Goal: Complete application form: Complete application form

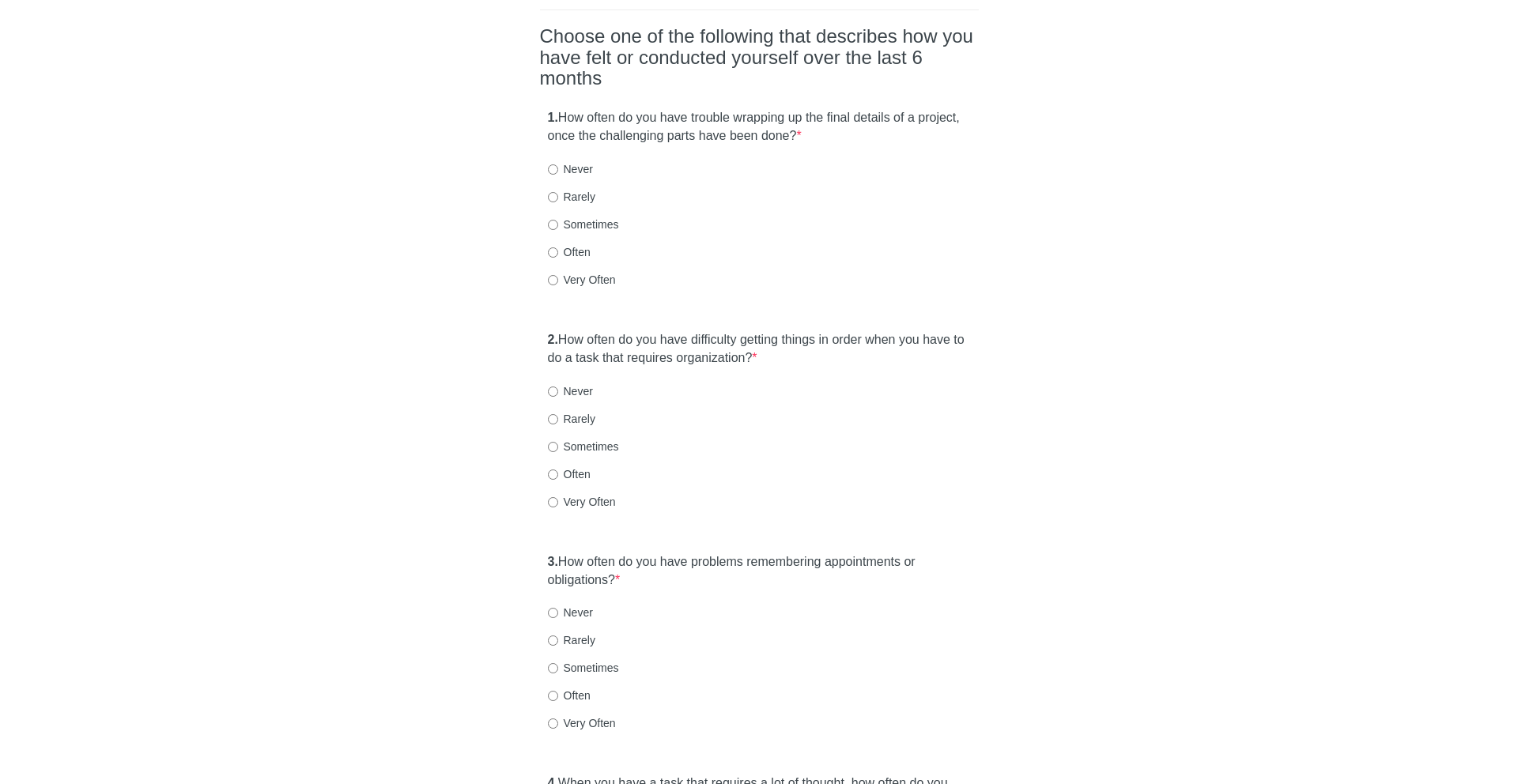
click at [568, 101] on div "1. How often do you have trouble wrapping up the final details of a project, on…" at bounding box center [759, 206] width 439 height 210
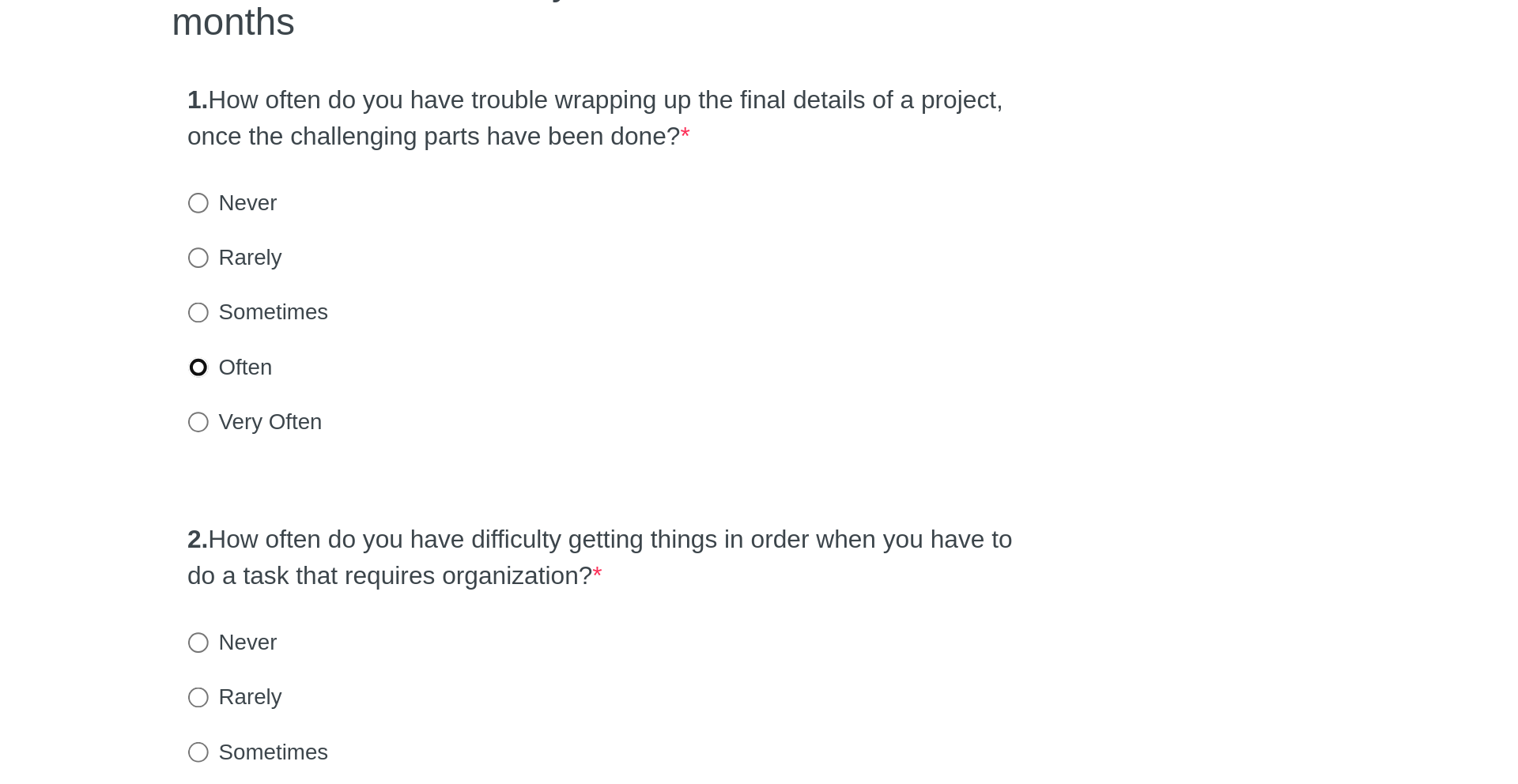
click at [553, 247] on input "Often" at bounding box center [552, 252] width 10 height 10
radio input "true"
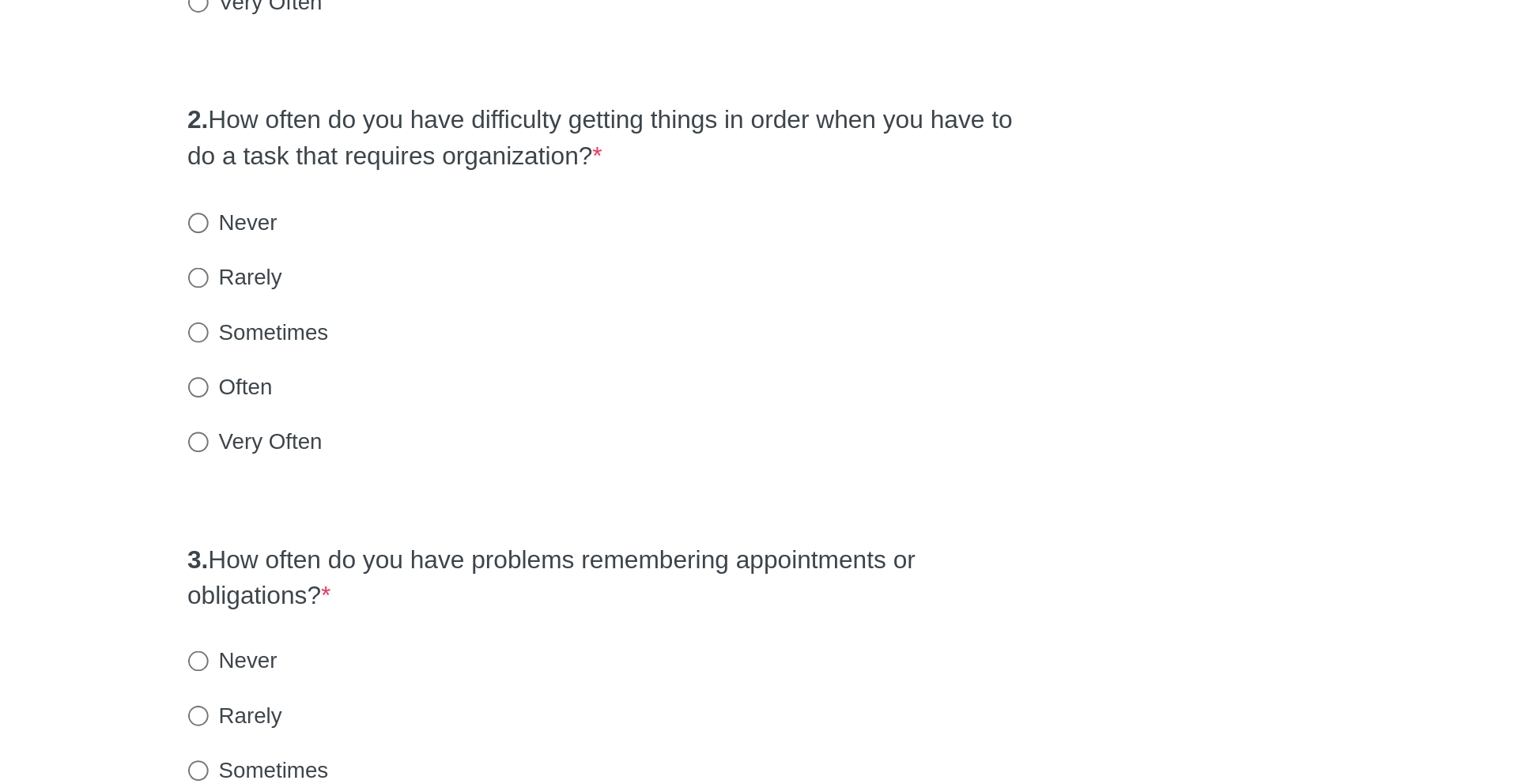
click at [573, 494] on label "Very Often" at bounding box center [582, 502] width 68 height 16
click at [558, 497] on input "Very Often" at bounding box center [552, 502] width 10 height 10
radio input "true"
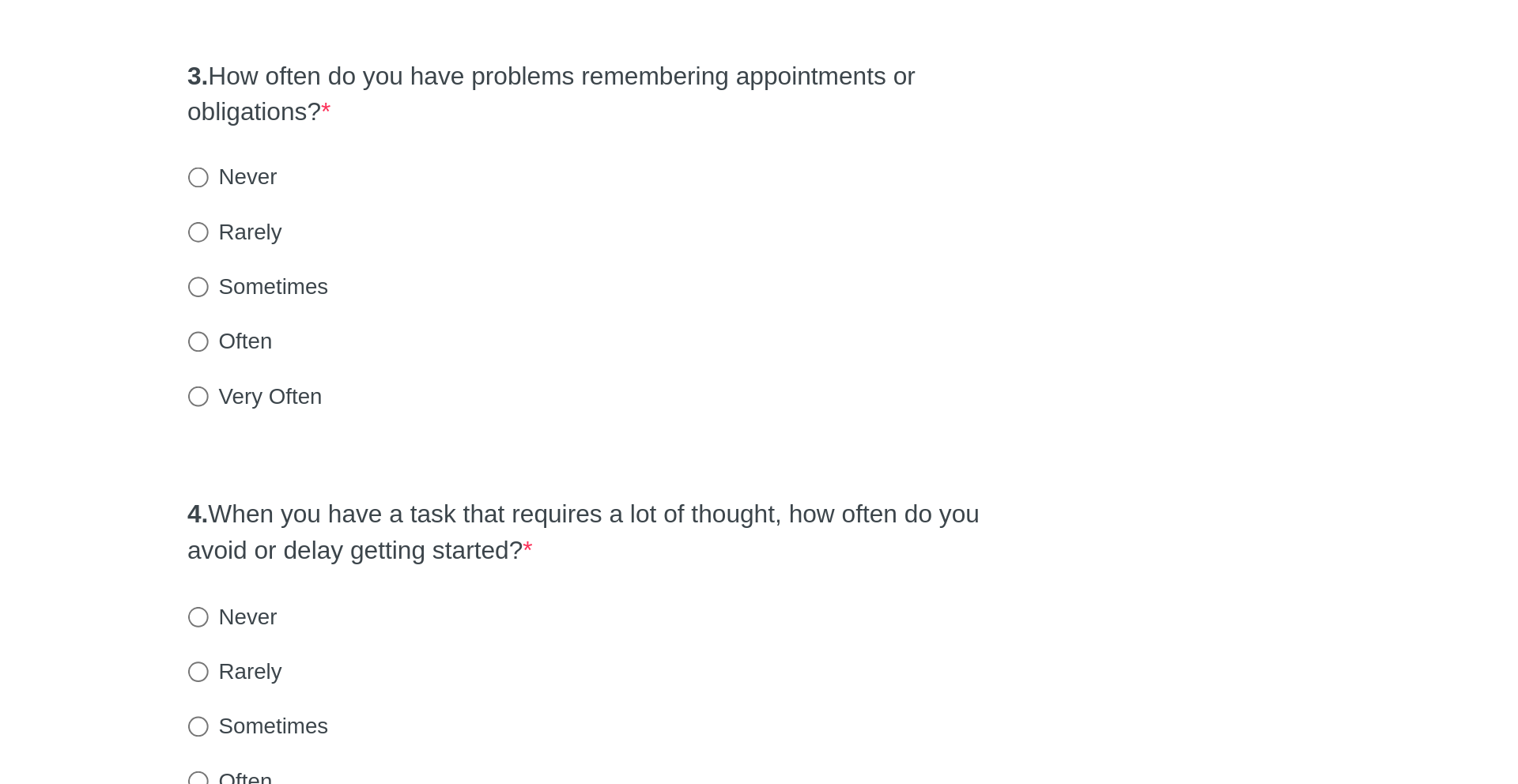
scroll to position [285, 0]
click at [594, 578] on label "Very Often" at bounding box center [582, 586] width 68 height 16
click at [558, 582] on input "Very Often" at bounding box center [552, 587] width 10 height 10
radio input "true"
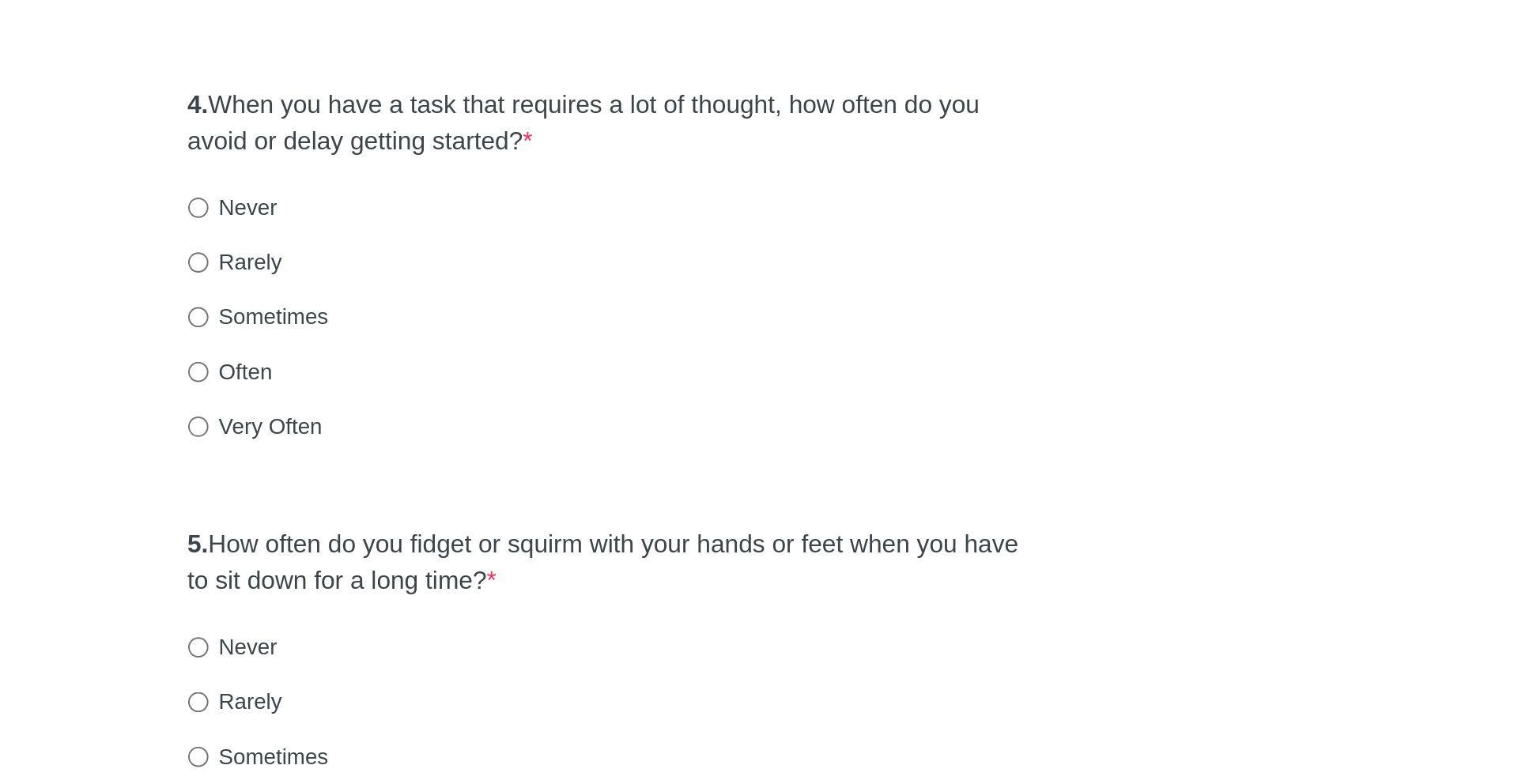
scroll to position [501, 0]
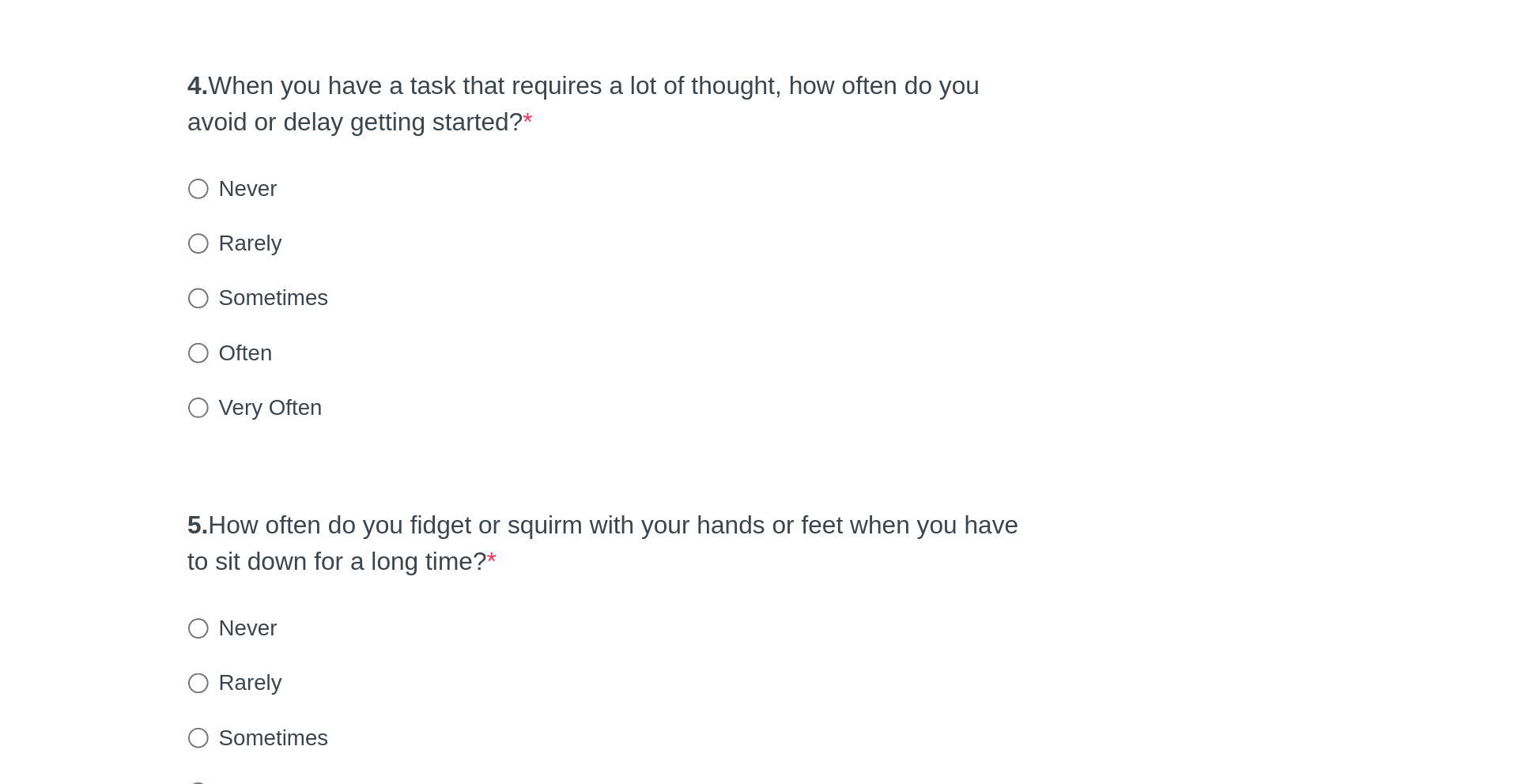
click at [583, 530] on label "Sometimes" at bounding box center [582, 537] width 71 height 16
click at [558, 532] on input "Sometimes" at bounding box center [552, 537] width 10 height 10
radio input "true"
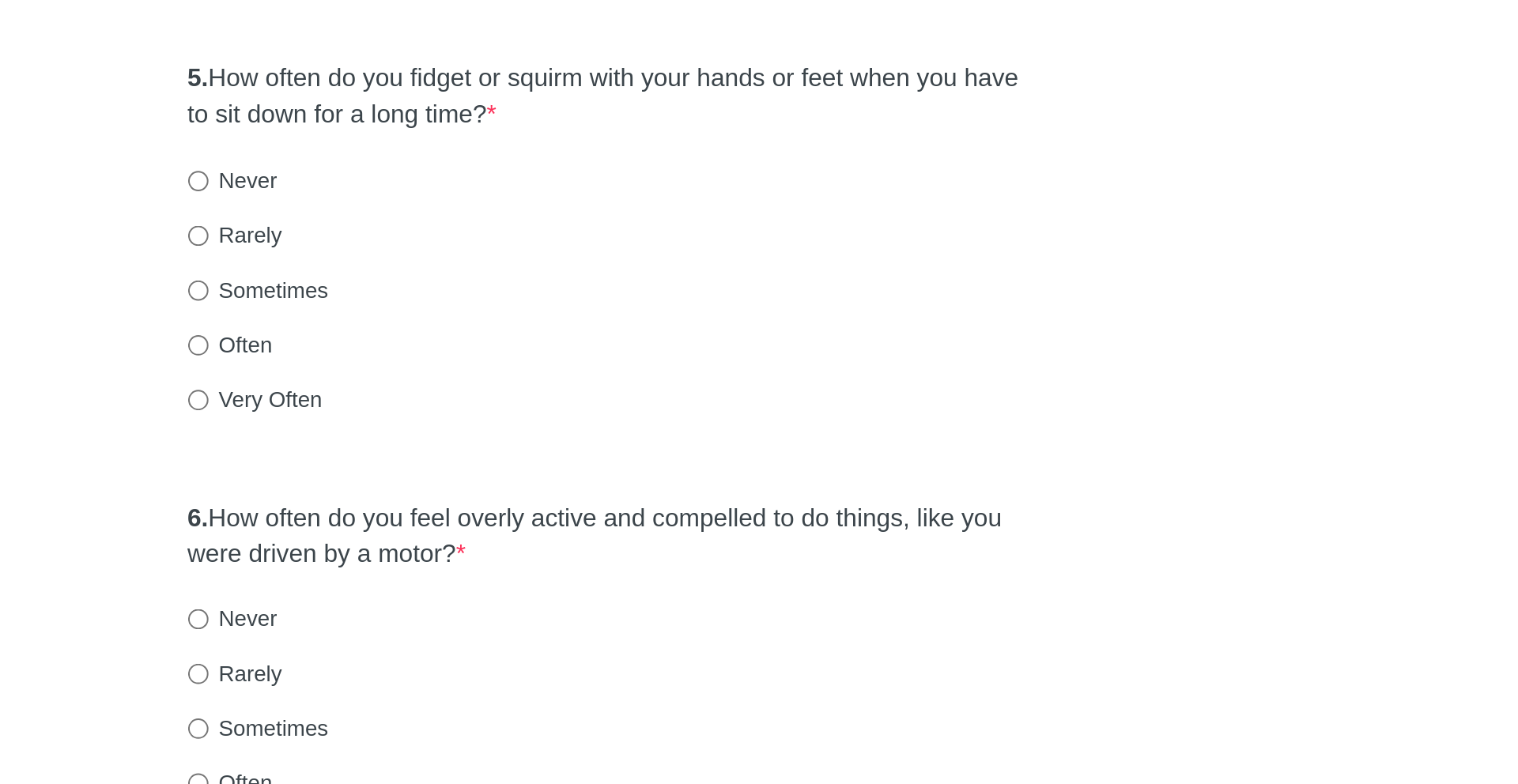
scroll to position [728, 0]
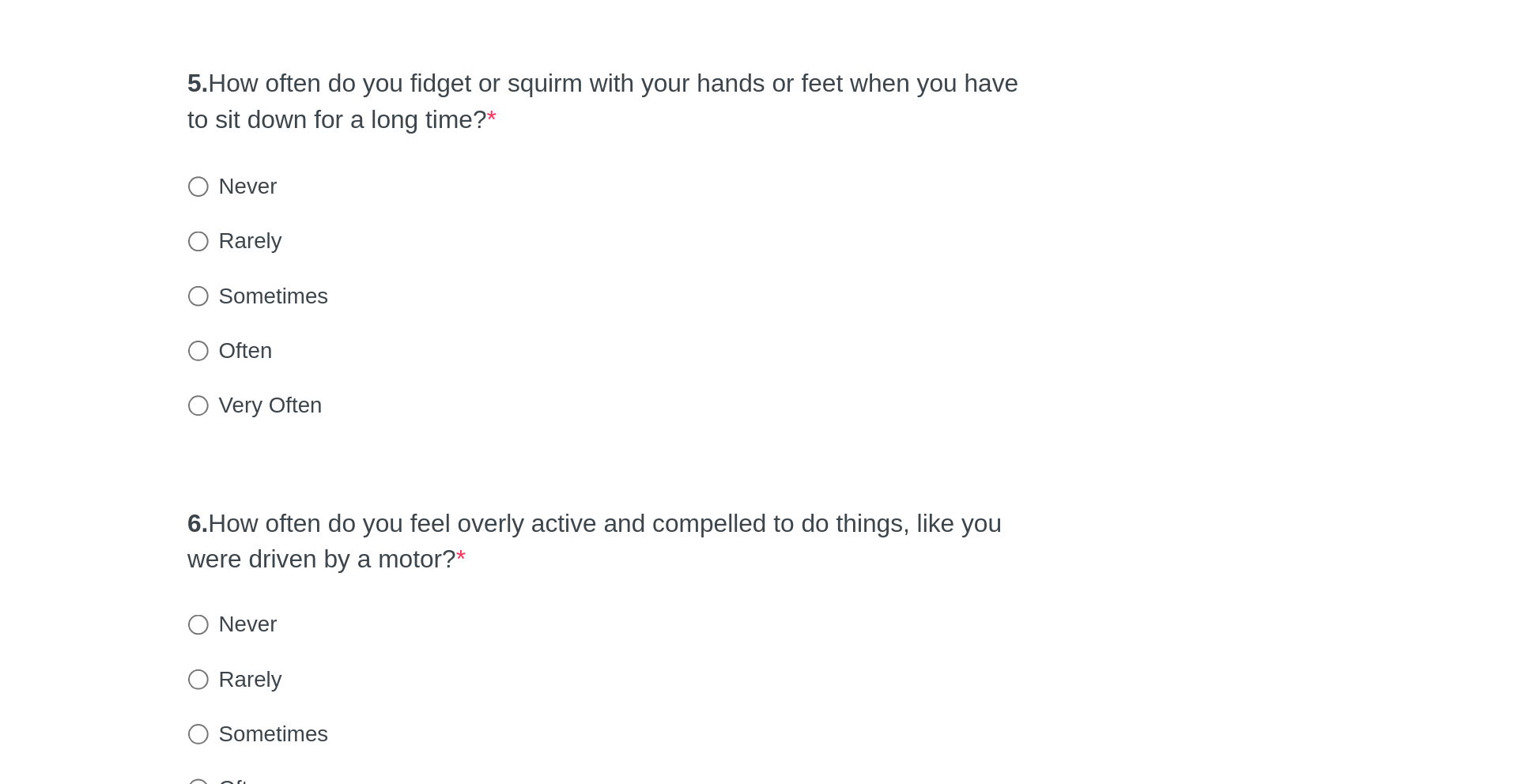
click at [563, 552] on label "Often" at bounding box center [568, 559] width 42 height 16
click at [558, 555] on input "Often" at bounding box center [552, 560] width 10 height 10
radio input "true"
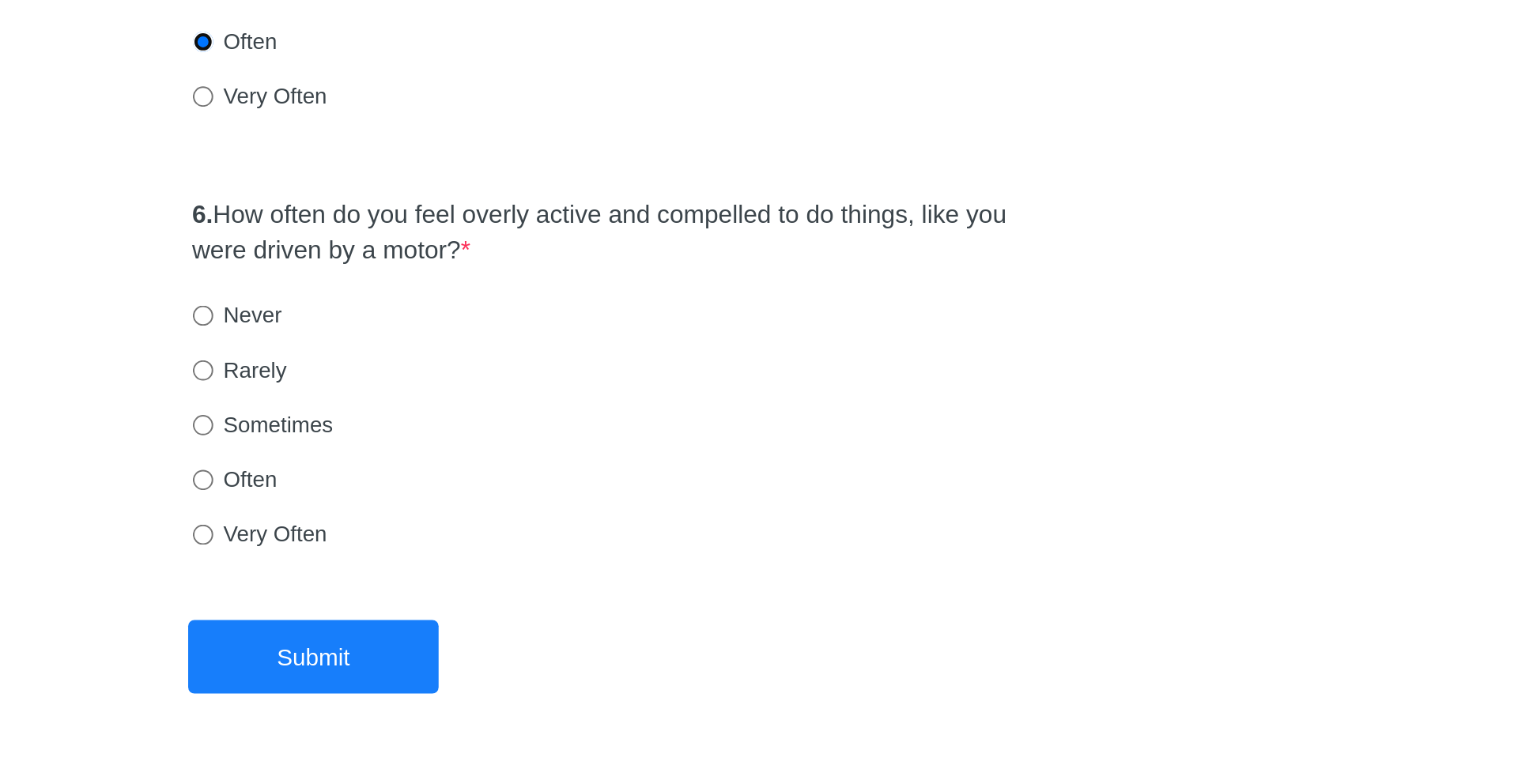
scroll to position [898, 0]
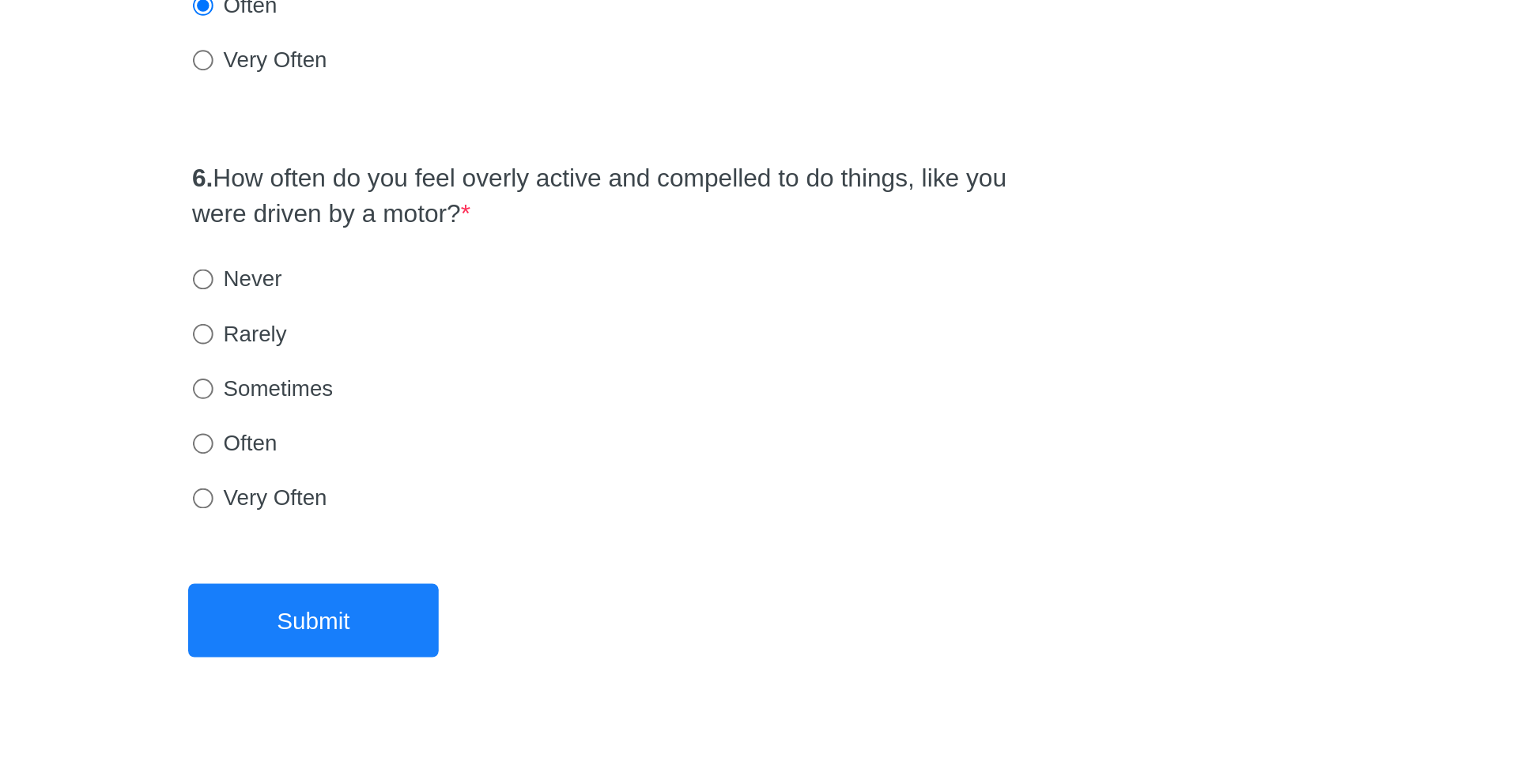
click at [552, 543] on div "6. How often do you feel overly active and compelled to do things, like you wer…" at bounding box center [759, 566] width 439 height 210
click at [550, 578] on input "Sometimes" at bounding box center [552, 583] width 10 height 10
radio input "true"
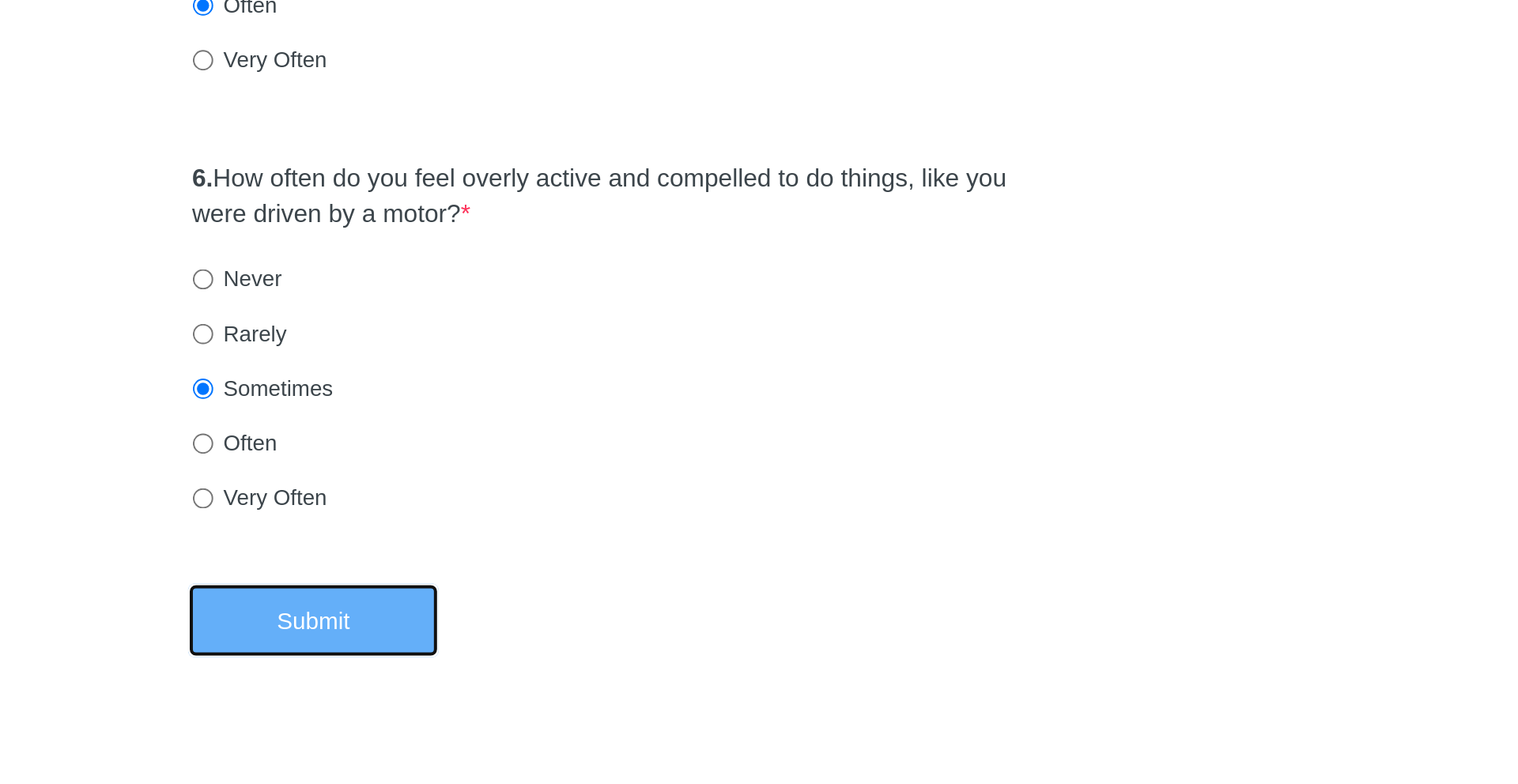
click at [588, 682] on button "Submit" at bounding box center [609, 701] width 127 height 37
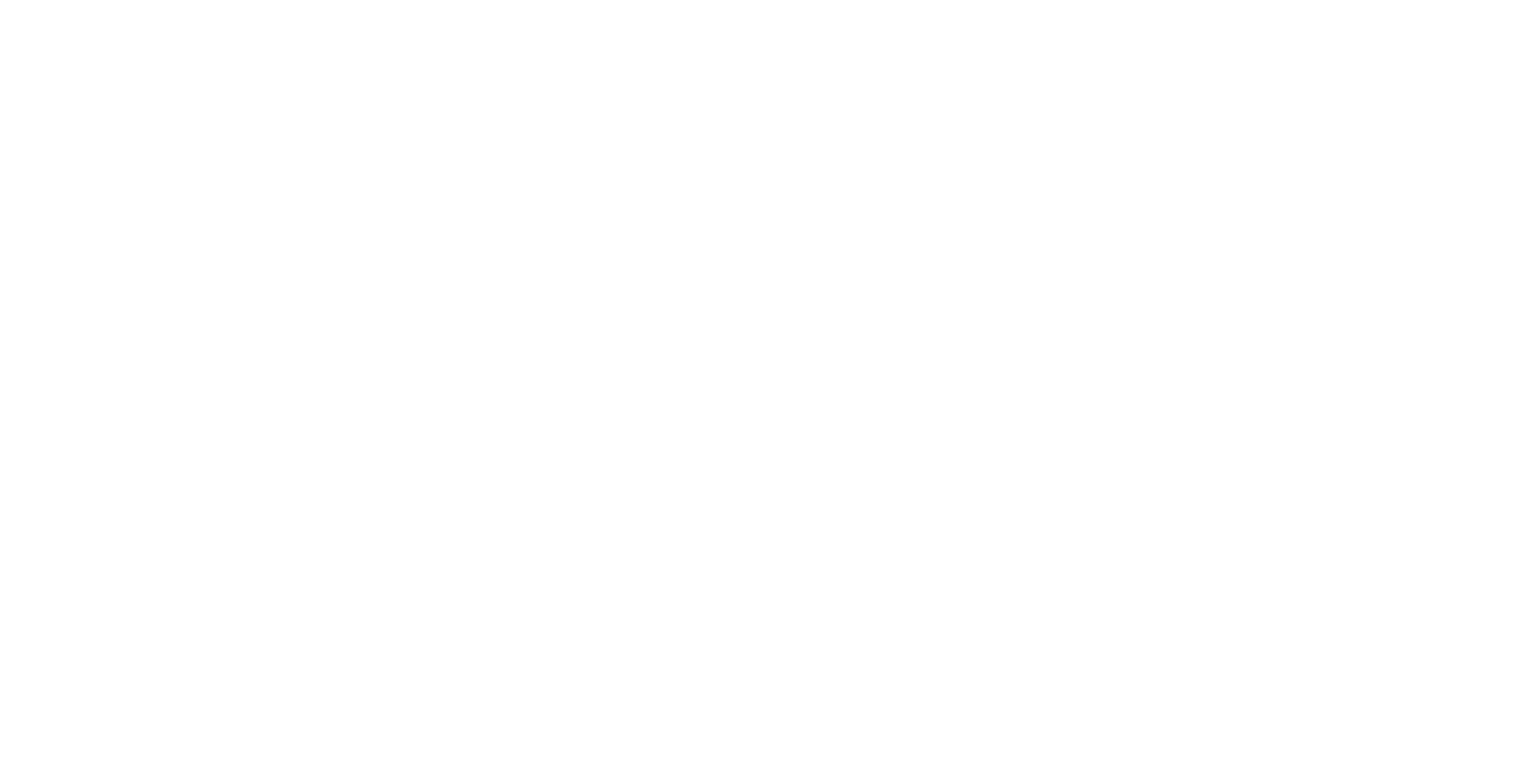
scroll to position [0, 0]
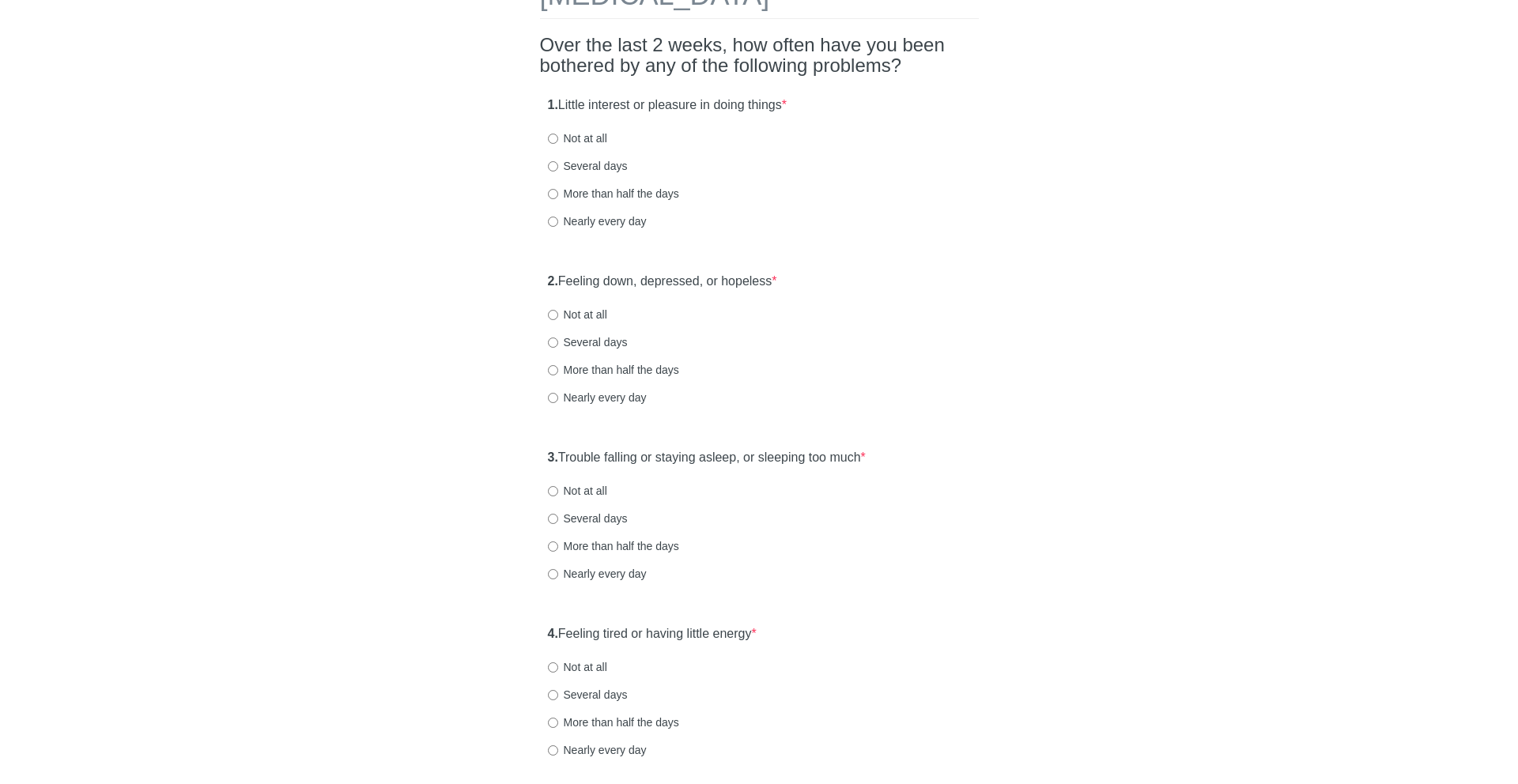
click at [562, 101] on label "1. Little interest or pleasure in doing things *" at bounding box center [667, 106] width 239 height 18
drag, startPoint x: 562, startPoint y: 101, endPoint x: 778, endPoint y: 115, distance: 216.5
click at [778, 115] on div "1. Little interest or pleasure in doing things * Not at all Several days More t…" at bounding box center [759, 170] width 439 height 164
click at [607, 193] on label "More than half the days" at bounding box center [612, 193] width 131 height 16
click at [558, 193] on input "More than half the days" at bounding box center [552, 194] width 10 height 10
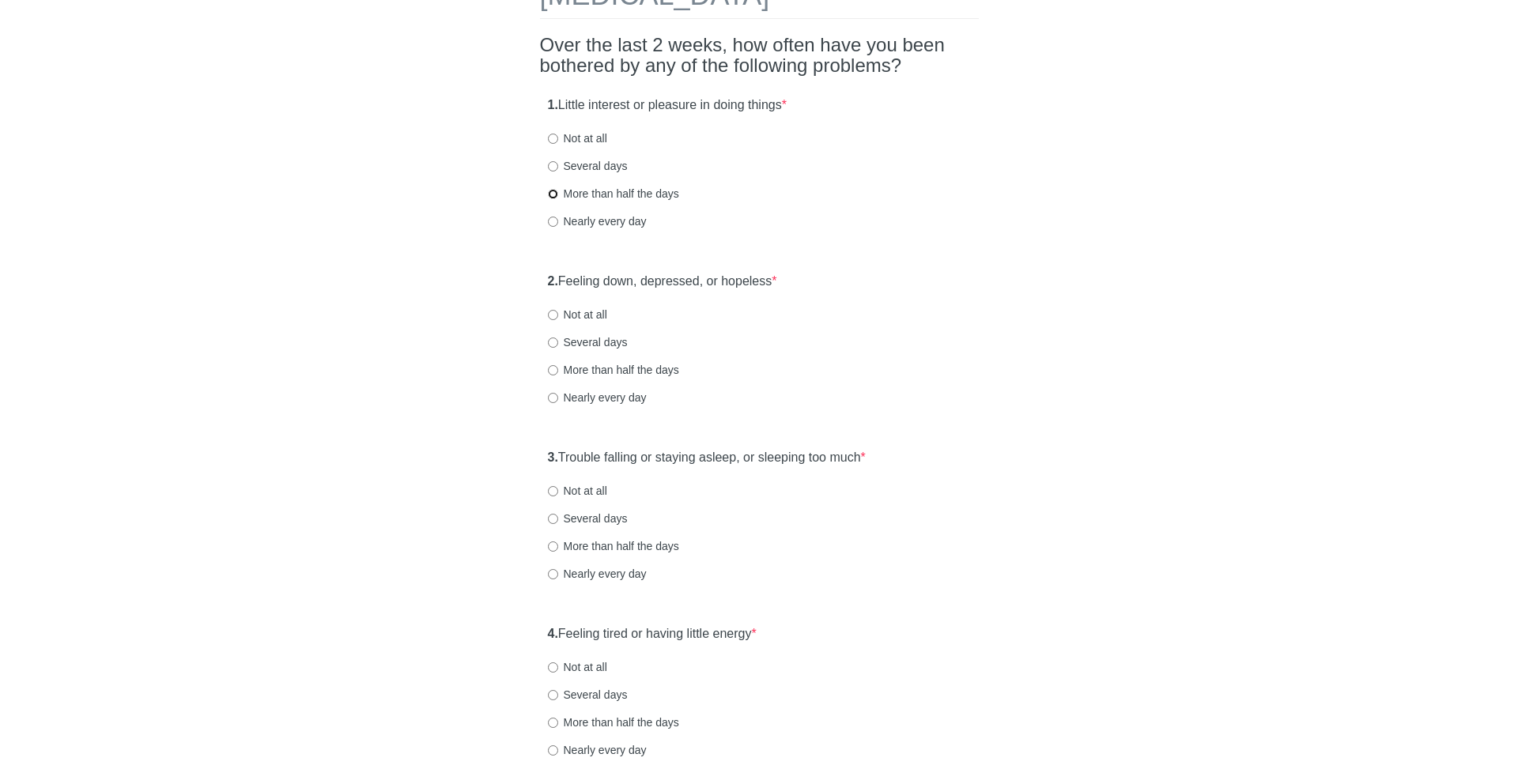
radio input "true"
drag, startPoint x: 567, startPoint y: 280, endPoint x: 772, endPoint y: 291, distance: 205.3
click at [772, 291] on div "2. Feeling down, depressed, or hopeless * Not at all Several days More than hal…" at bounding box center [759, 347] width 439 height 164
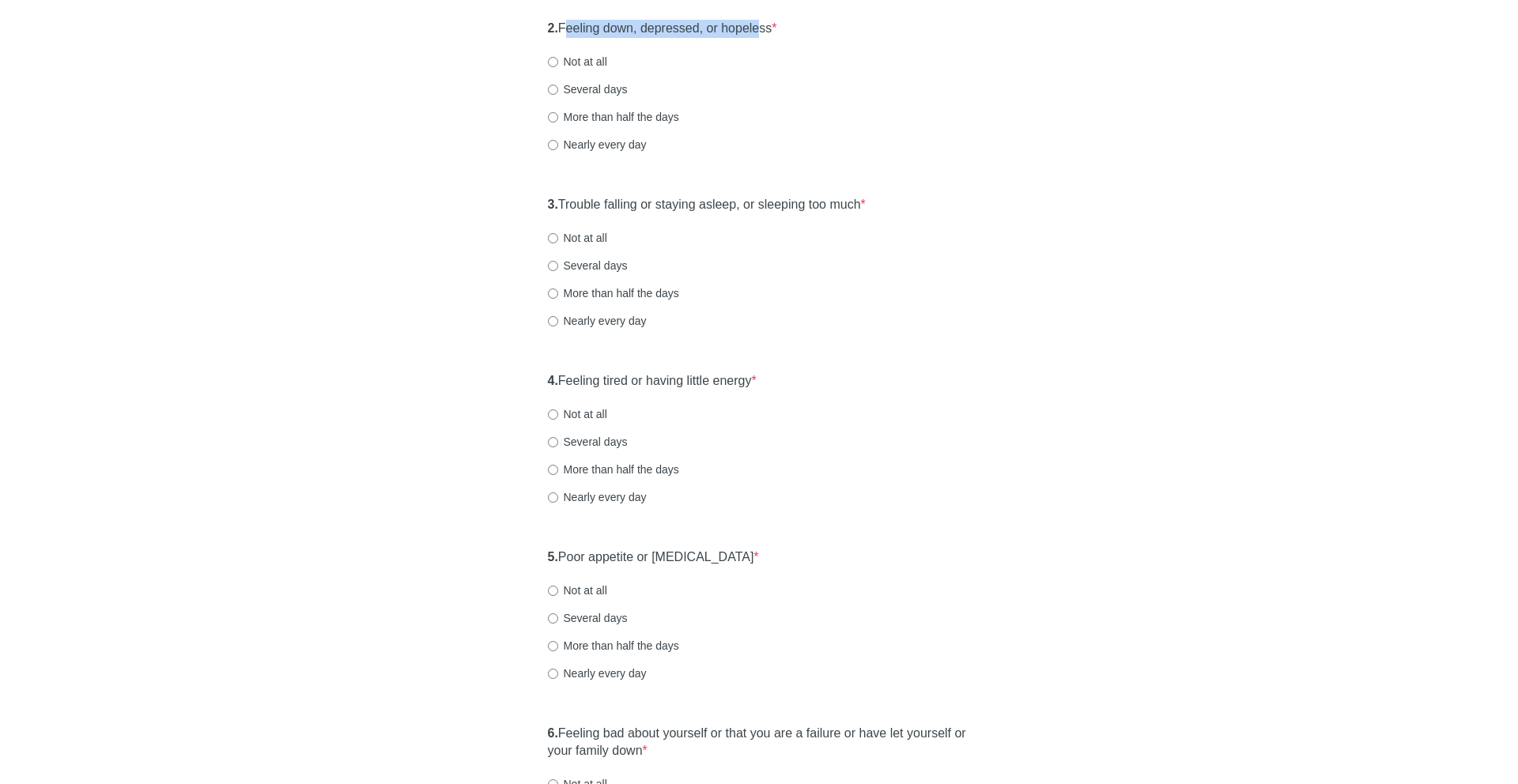
scroll to position [363, 0]
click at [607, 109] on label "More than half the days" at bounding box center [612, 114] width 131 height 16
click at [558, 110] on input "More than half the days" at bounding box center [552, 115] width 10 height 10
radio input "true"
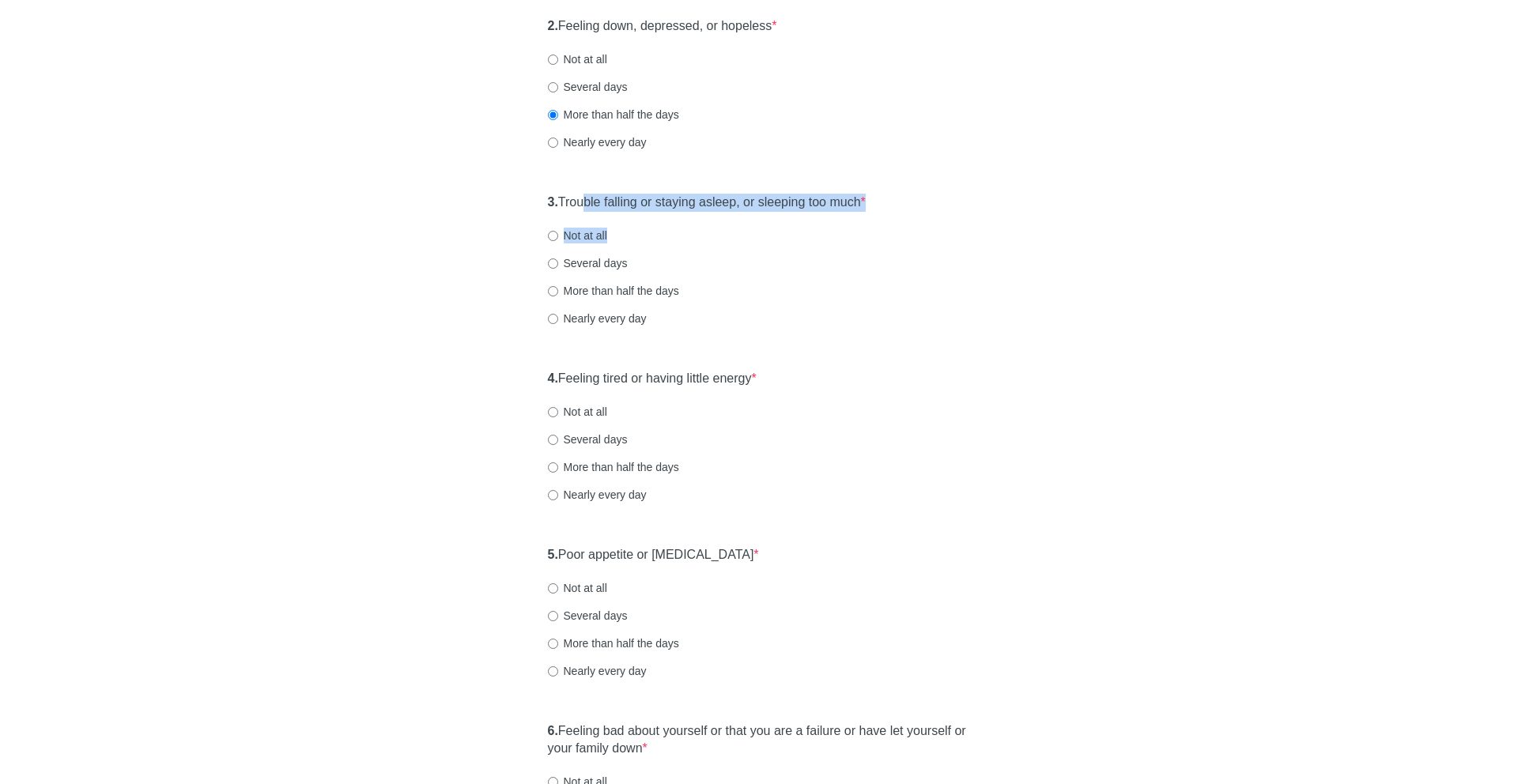
drag, startPoint x: 589, startPoint y: 200, endPoint x: 849, endPoint y: 229, distance: 261.6
click at [849, 229] on div "3. Trouble falling or staying asleep, or sleeping too much * Not at all Several…" at bounding box center [759, 267] width 439 height 164
click at [594, 317] on label "Nearly every day" at bounding box center [597, 318] width 99 height 16
click at [558, 317] on input "Nearly every day" at bounding box center [552, 319] width 10 height 10
radio input "true"
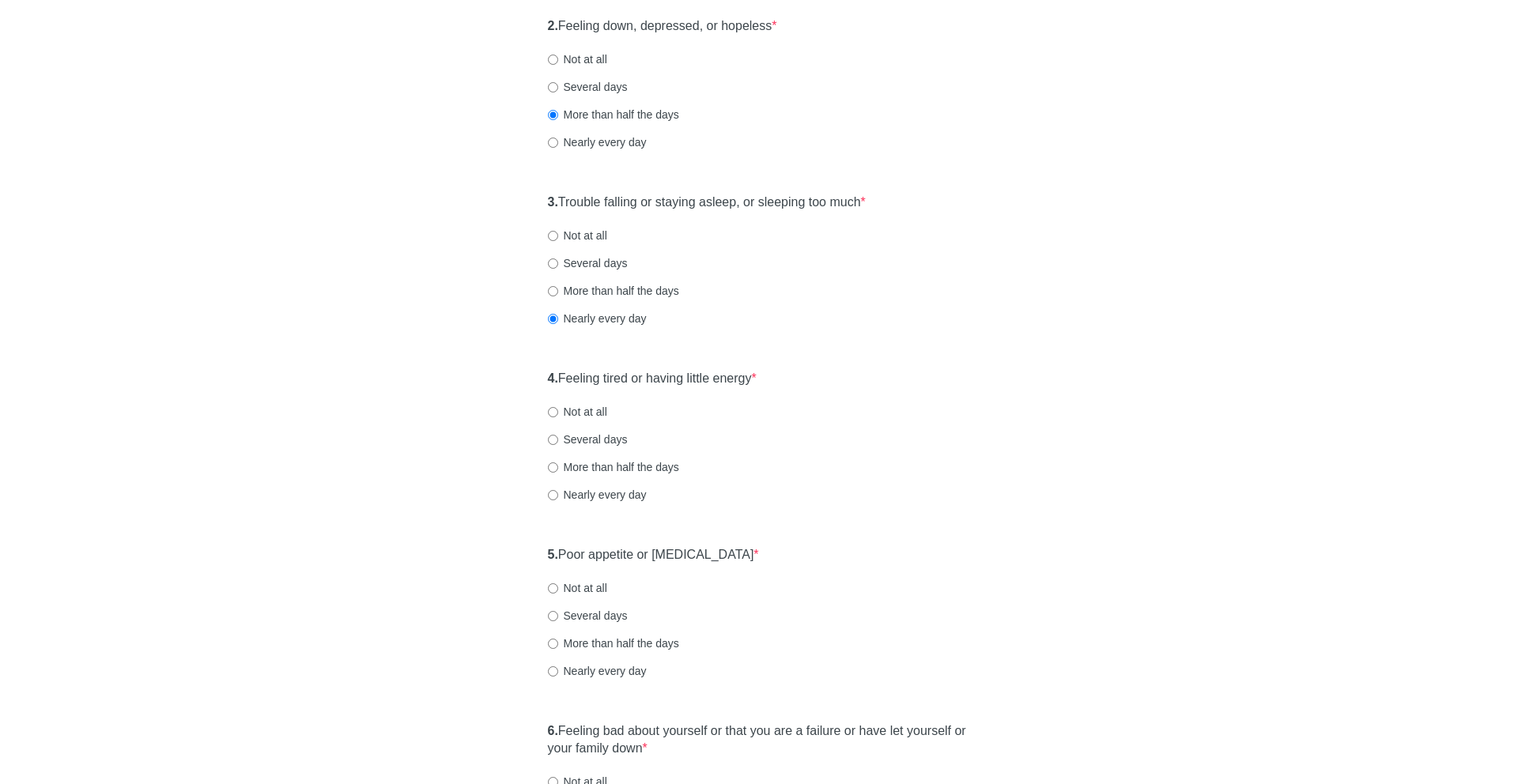
drag, startPoint x: 606, startPoint y: 375, endPoint x: 786, endPoint y: 395, distance: 181.1
click at [786, 395] on div "4. Feeling tired or having little energy * Not at all Several days More than ha…" at bounding box center [759, 444] width 439 height 164
click at [642, 497] on label "Nearly every day" at bounding box center [597, 494] width 99 height 16
click at [558, 497] on input "Nearly every day" at bounding box center [552, 495] width 10 height 10
radio input "true"
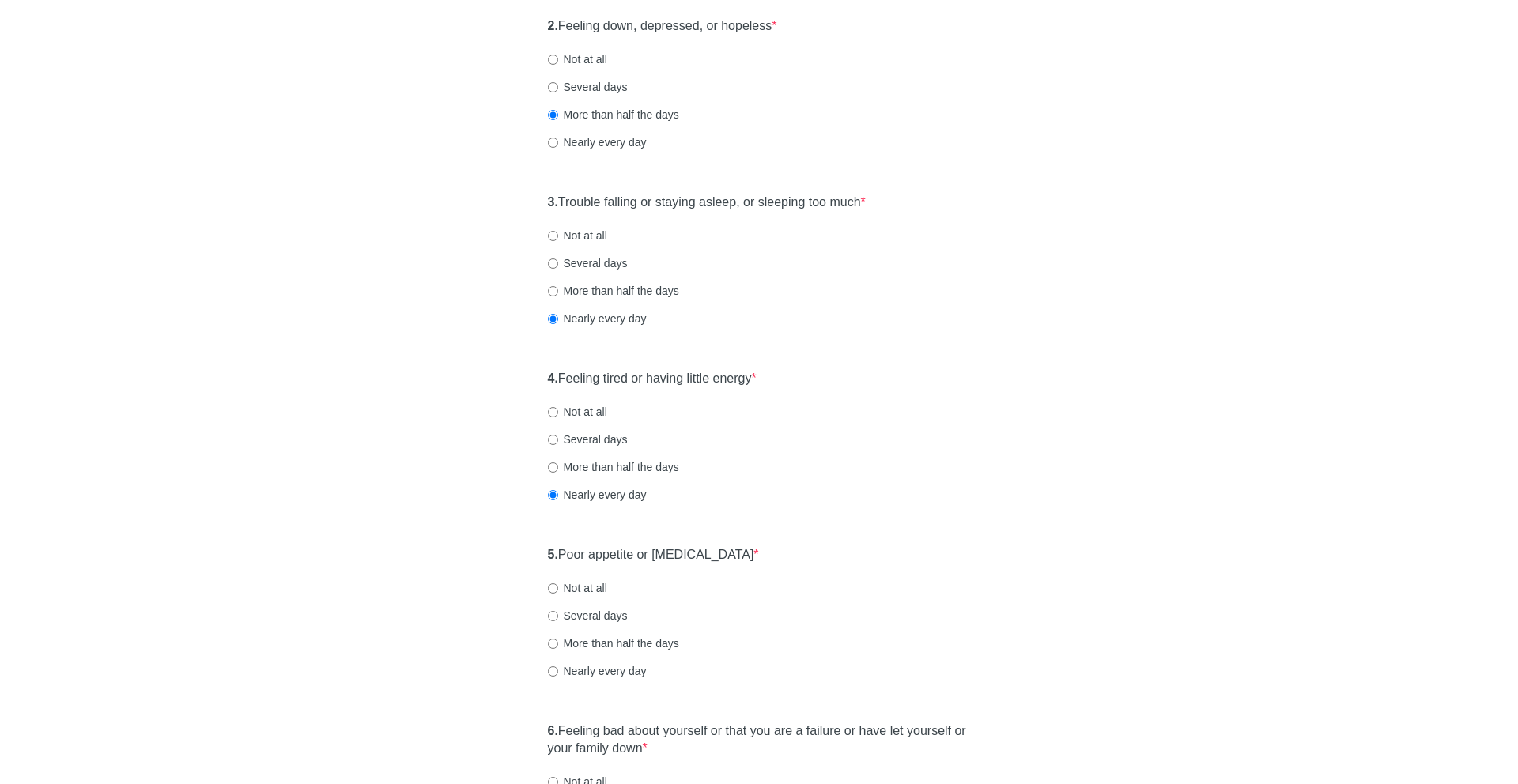
drag, startPoint x: 590, startPoint y: 559, endPoint x: 776, endPoint y: 566, distance: 186.1
click at [776, 566] on div "5. Poor appetite or [MEDICAL_DATA] * Not at all Several days More than half the…" at bounding box center [759, 620] width 439 height 164
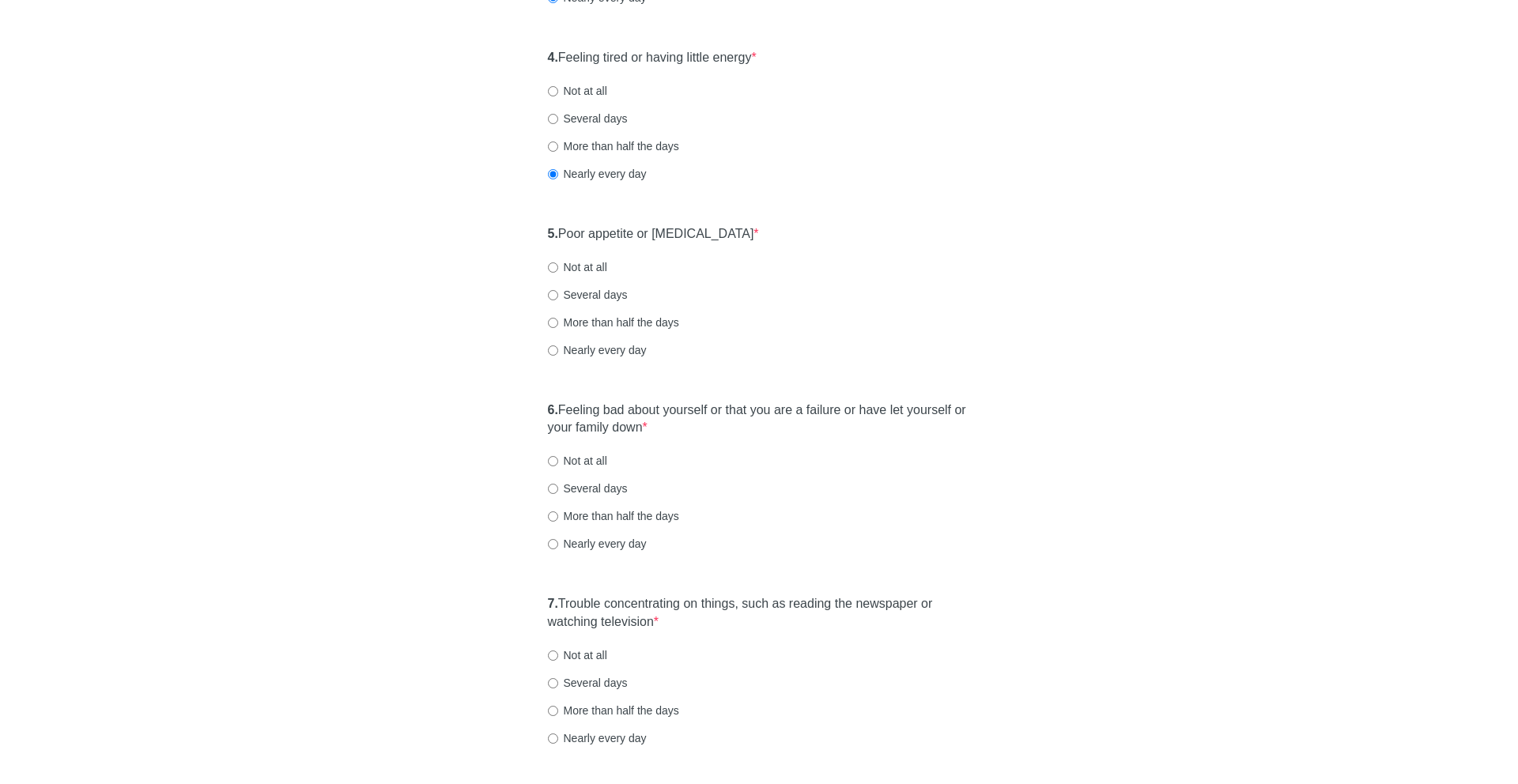
scroll to position [689, 0]
click at [615, 283] on label "Several days" at bounding box center [587, 290] width 80 height 16
click at [558, 285] on input "Several days" at bounding box center [552, 290] width 10 height 10
radio input "true"
drag, startPoint x: 578, startPoint y: 402, endPoint x: 692, endPoint y: 432, distance: 117.9
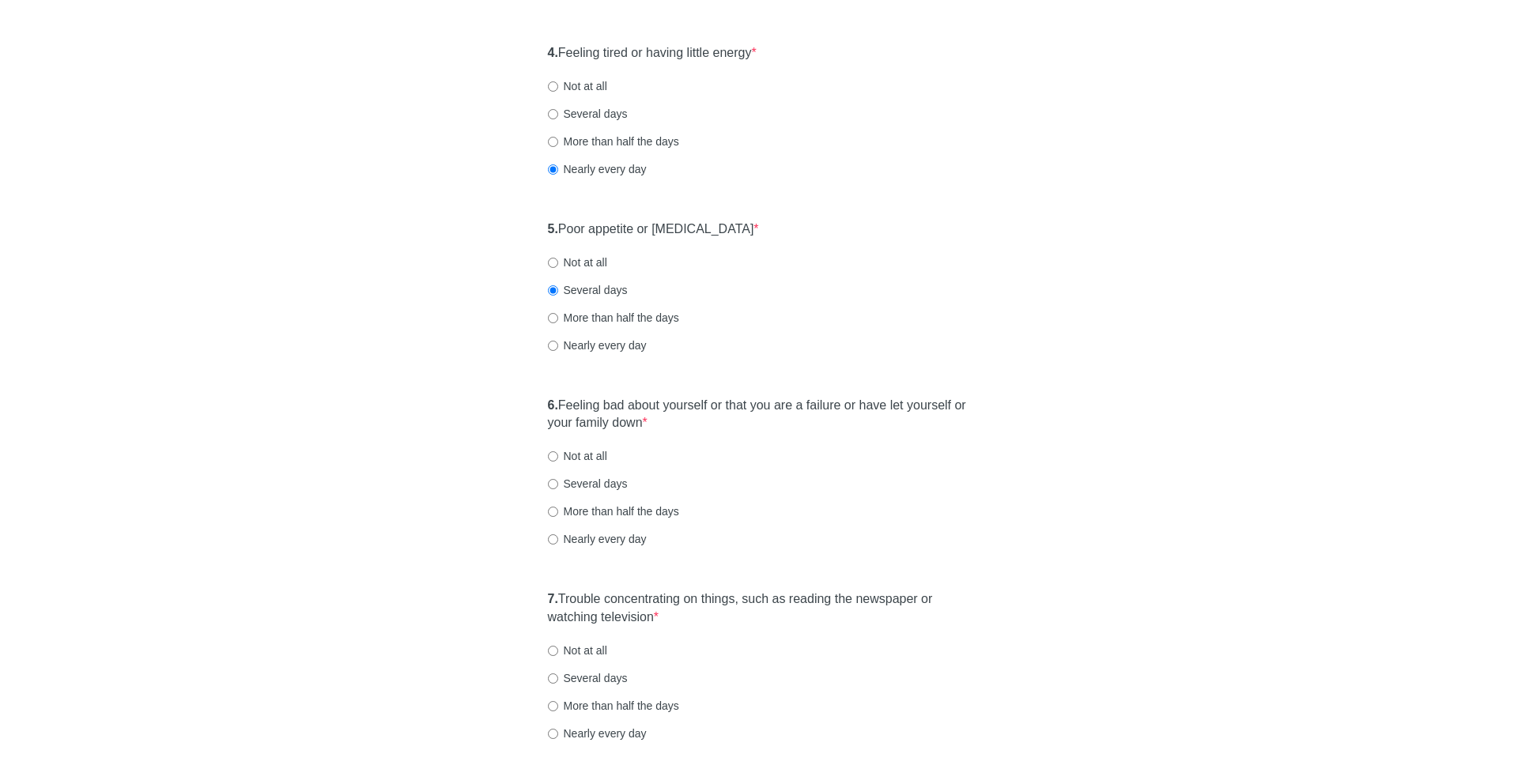
click at [692, 432] on label "6. Feeling bad about yourself or that you are a failure or have let yourself or…" at bounding box center [759, 415] width 423 height 37
click at [593, 487] on label "Several days" at bounding box center [587, 483] width 80 height 16
click at [558, 487] on input "Several days" at bounding box center [552, 484] width 10 height 10
radio input "true"
drag, startPoint x: 578, startPoint y: 599, endPoint x: 671, endPoint y: 642, distance: 102.5
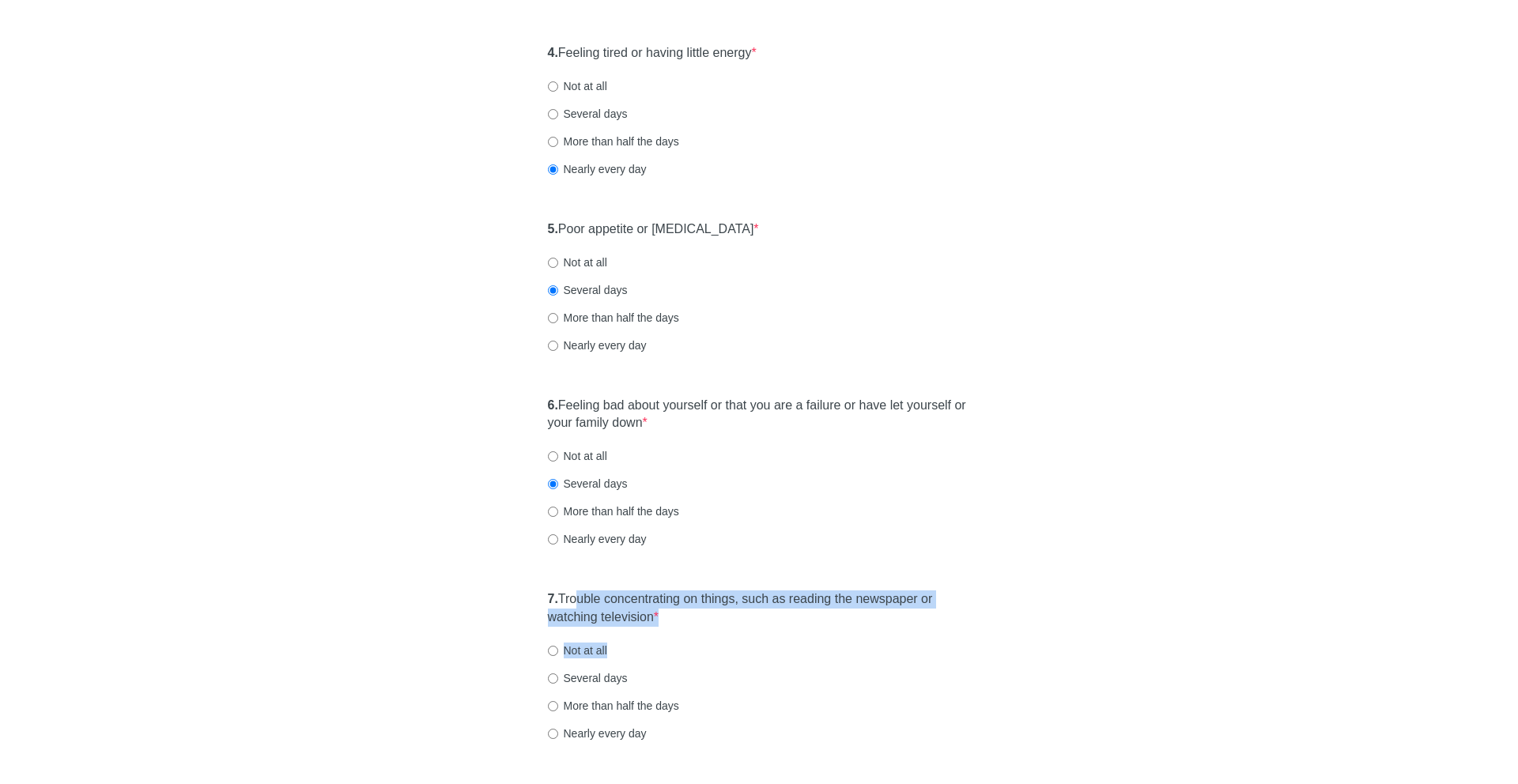
click at [671, 642] on div "7. Trouble concentrating on things, such as reading the newspaper or watching t…" at bounding box center [759, 673] width 439 height 182
click at [603, 731] on label "Nearly every day" at bounding box center [597, 733] width 99 height 16
click at [558, 731] on input "Nearly every day" at bounding box center [552, 734] width 10 height 10
radio input "true"
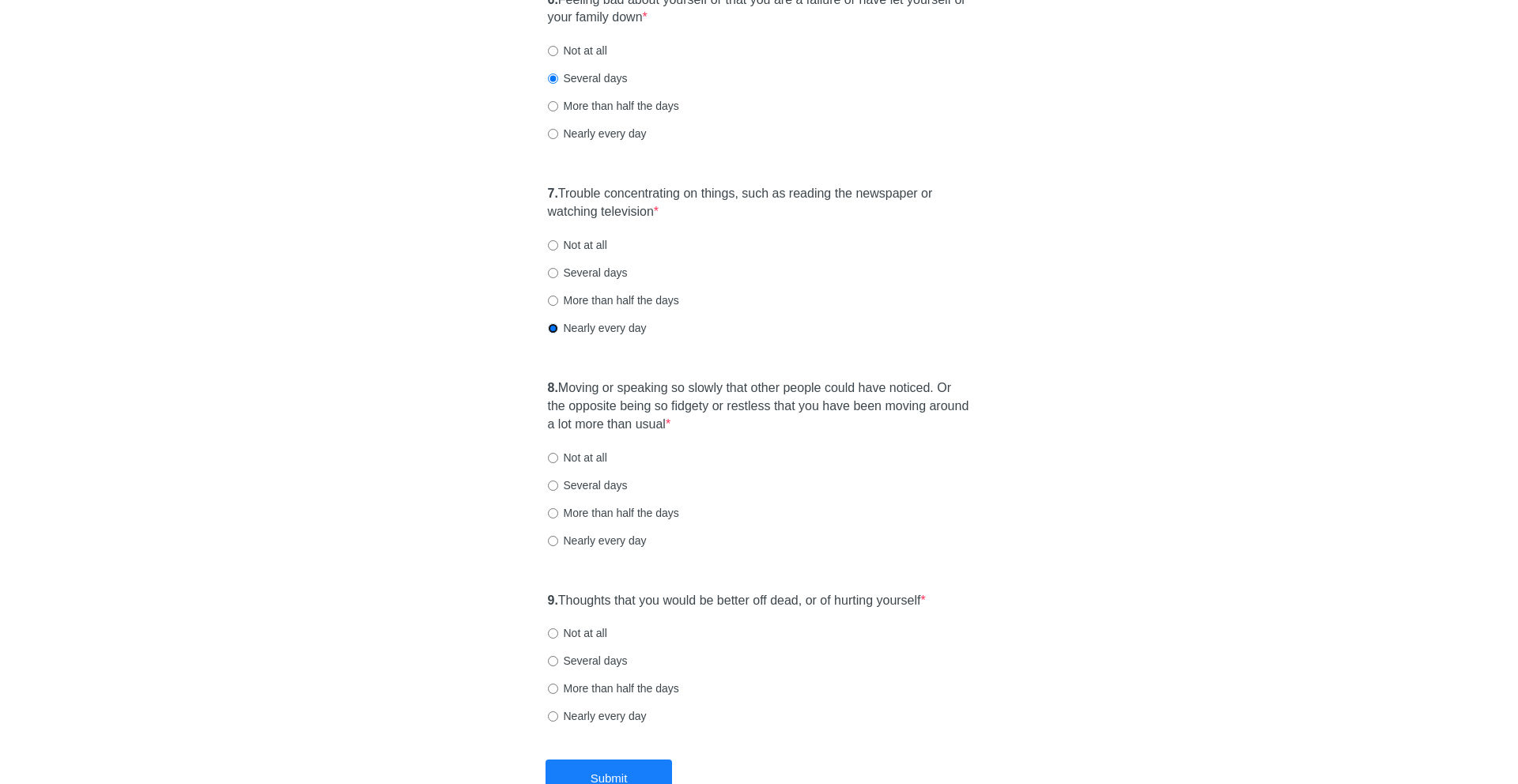
scroll to position [1181, 0]
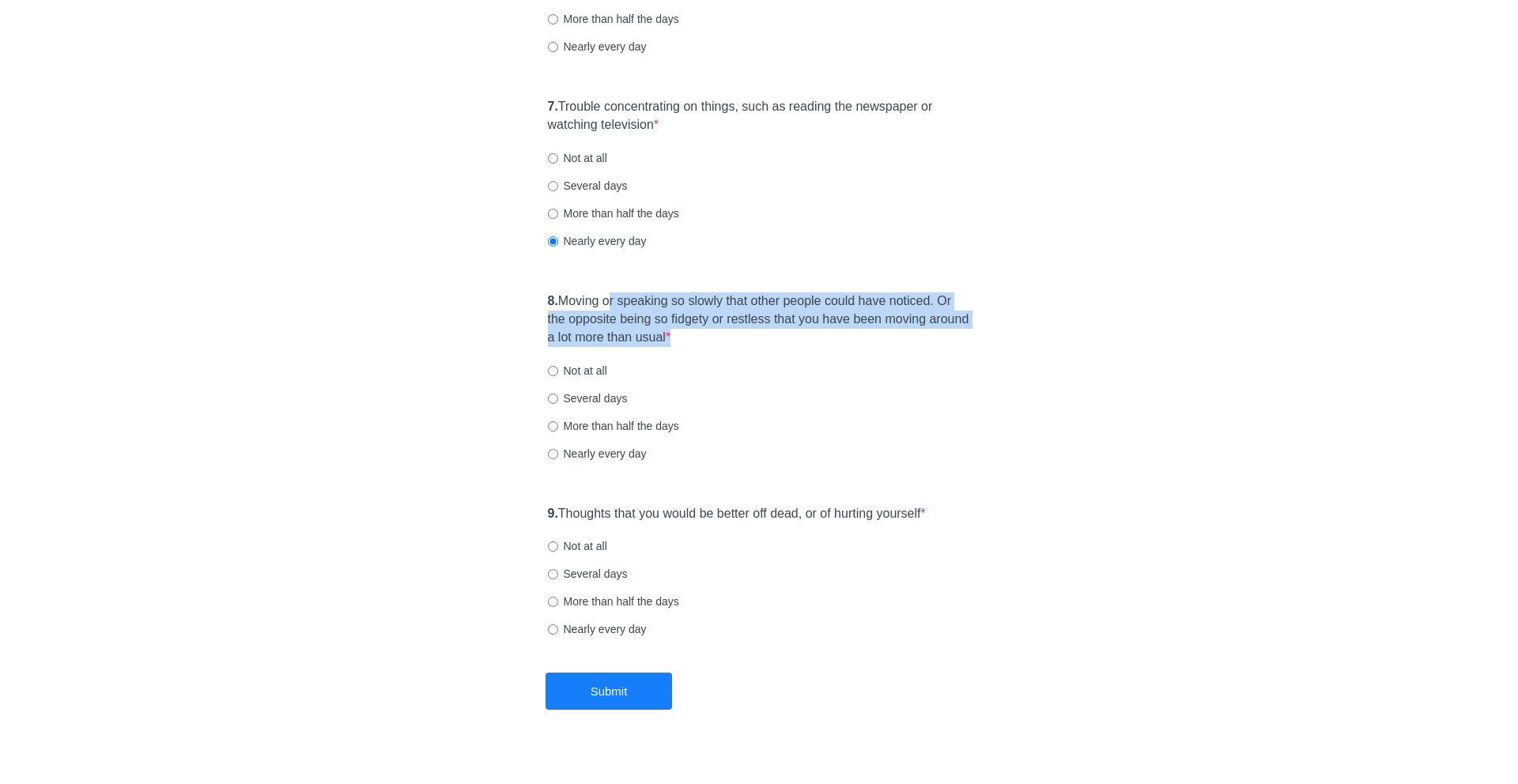
drag, startPoint x: 614, startPoint y: 302, endPoint x: 698, endPoint y: 358, distance: 101.0
click at [698, 358] on div "8. Moving or speaking so slowly that other people could have noticed. Or the op…" at bounding box center [759, 385] width 439 height 201
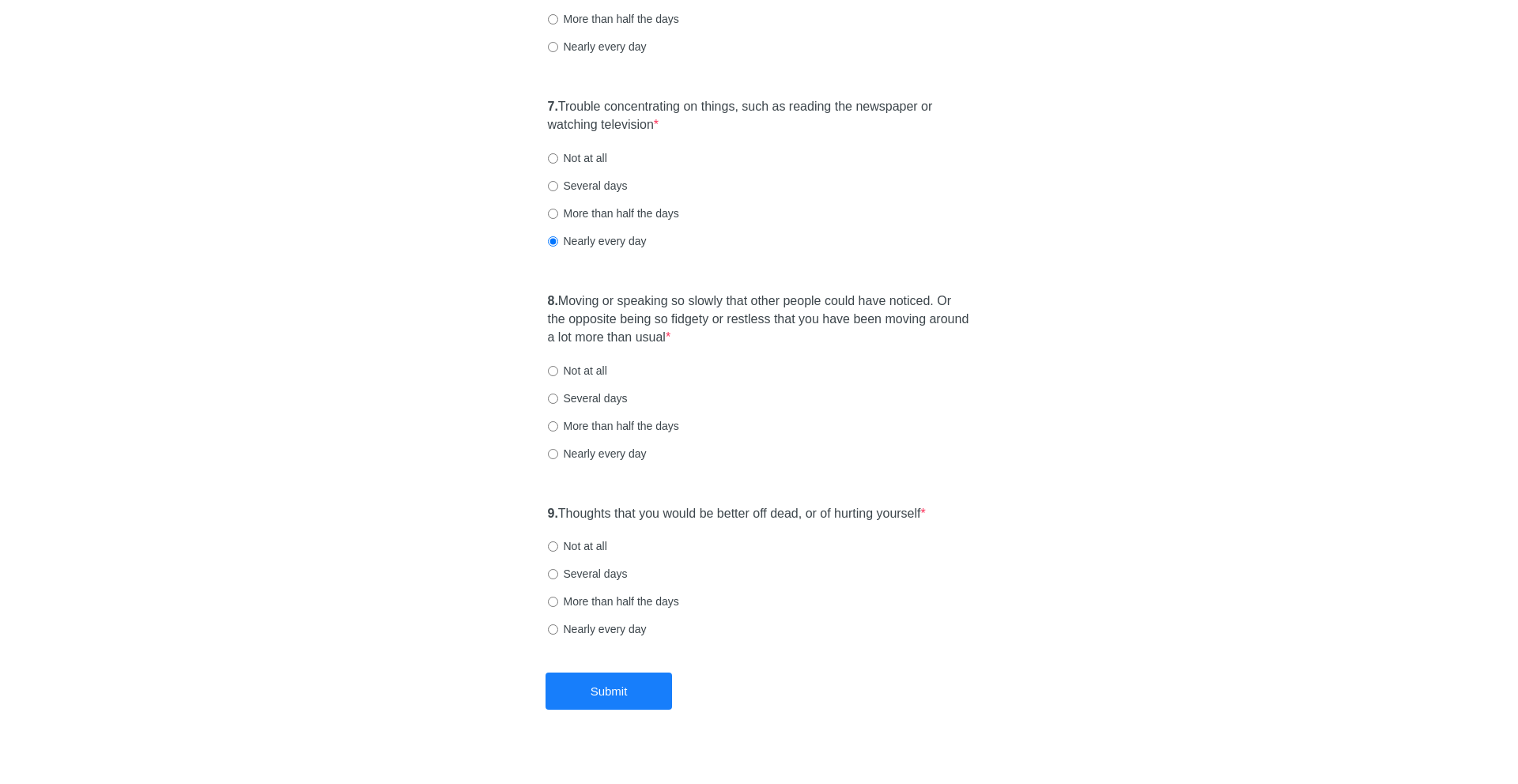
click at [602, 422] on label "More than half the days" at bounding box center [612, 426] width 131 height 16
click at [558, 422] on input "More than half the days" at bounding box center [552, 427] width 10 height 10
radio input "true"
drag, startPoint x: 587, startPoint y: 512, endPoint x: 986, endPoint y: 528, distance: 399.3
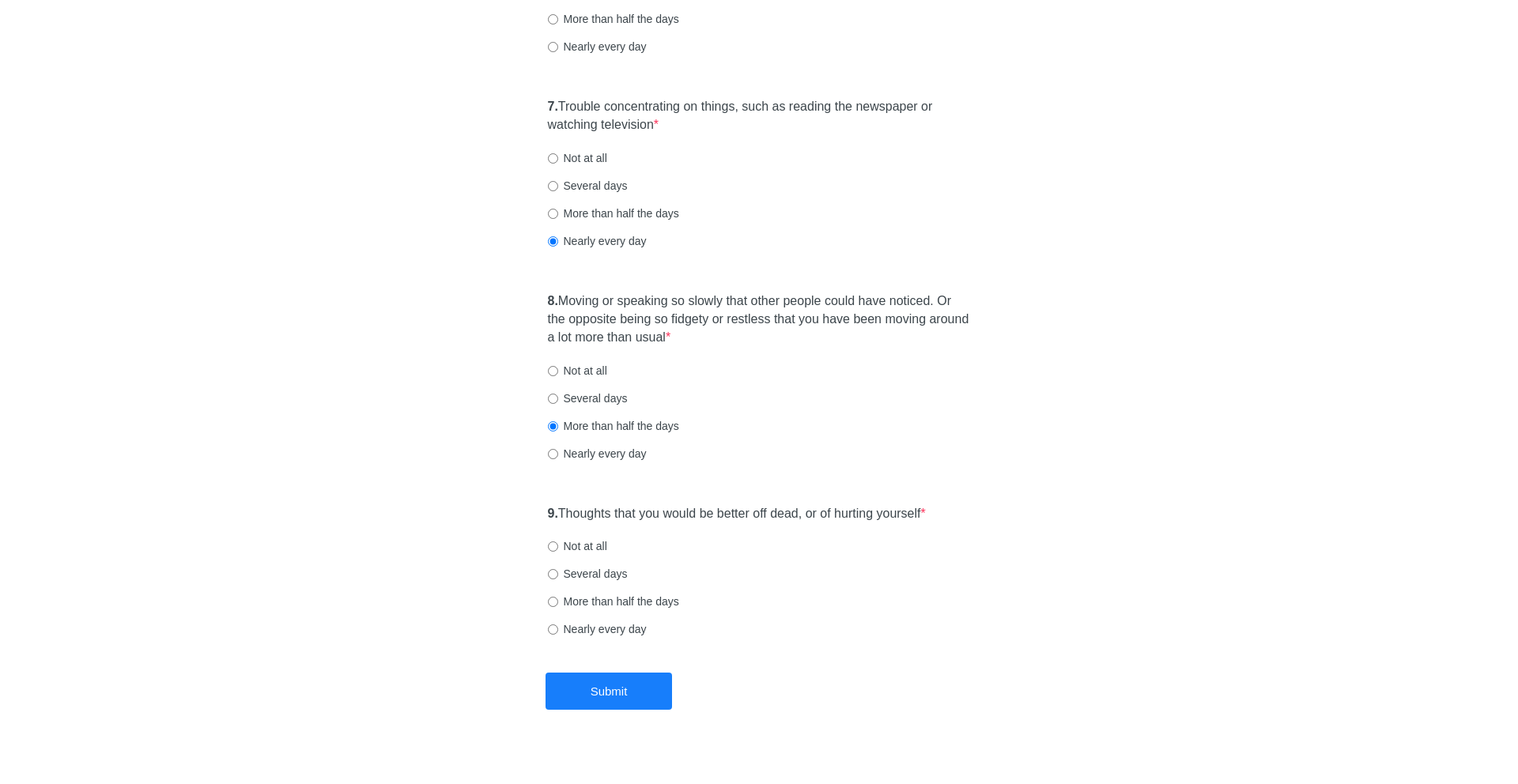
click at [582, 542] on label "Not at all" at bounding box center [577, 546] width 59 height 16
click at [558, 542] on input "Not at all" at bounding box center [552, 547] width 10 height 10
radio input "true"
click at [631, 687] on button "Submit" at bounding box center [609, 691] width 127 height 37
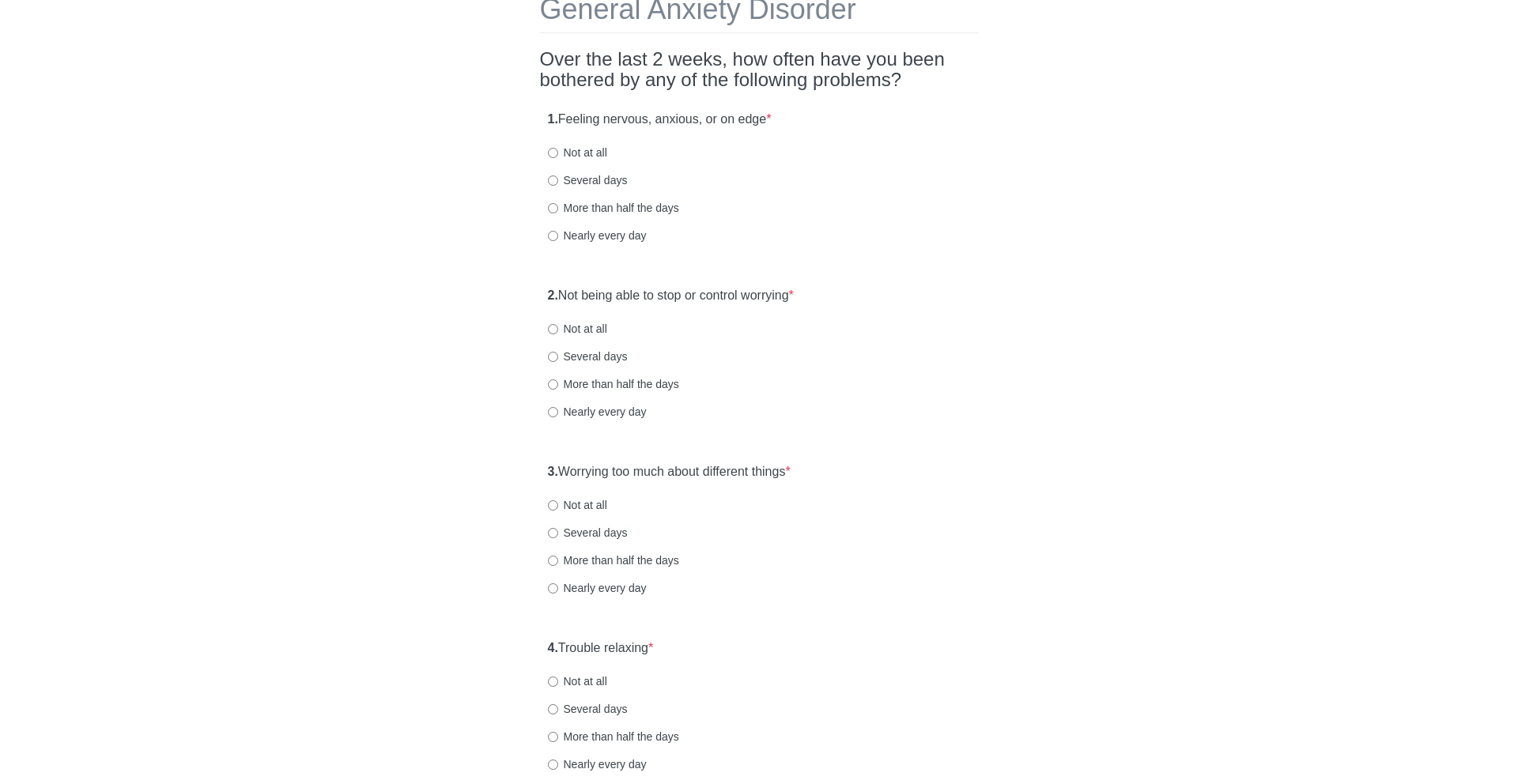
scroll to position [98, 0]
click at [622, 196] on label "More than half the days" at bounding box center [612, 203] width 131 height 16
click at [558, 199] on input "More than half the days" at bounding box center [552, 204] width 10 height 10
radio input "true"
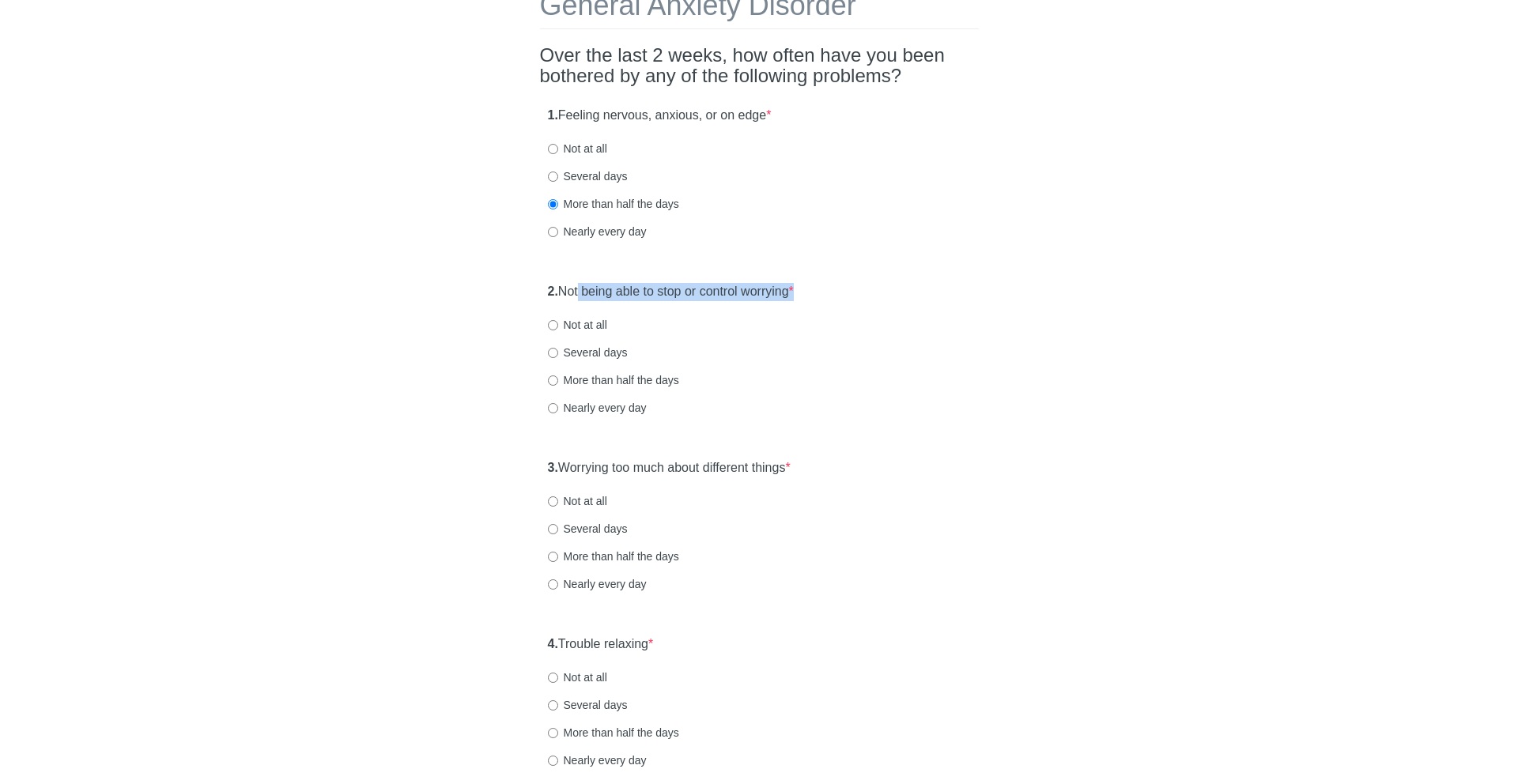
drag, startPoint x: 585, startPoint y: 289, endPoint x: 831, endPoint y: 312, distance: 247.1
click at [831, 312] on div "2. Not being able to stop or control worrying * Not at all Several days More th…" at bounding box center [759, 357] width 439 height 164
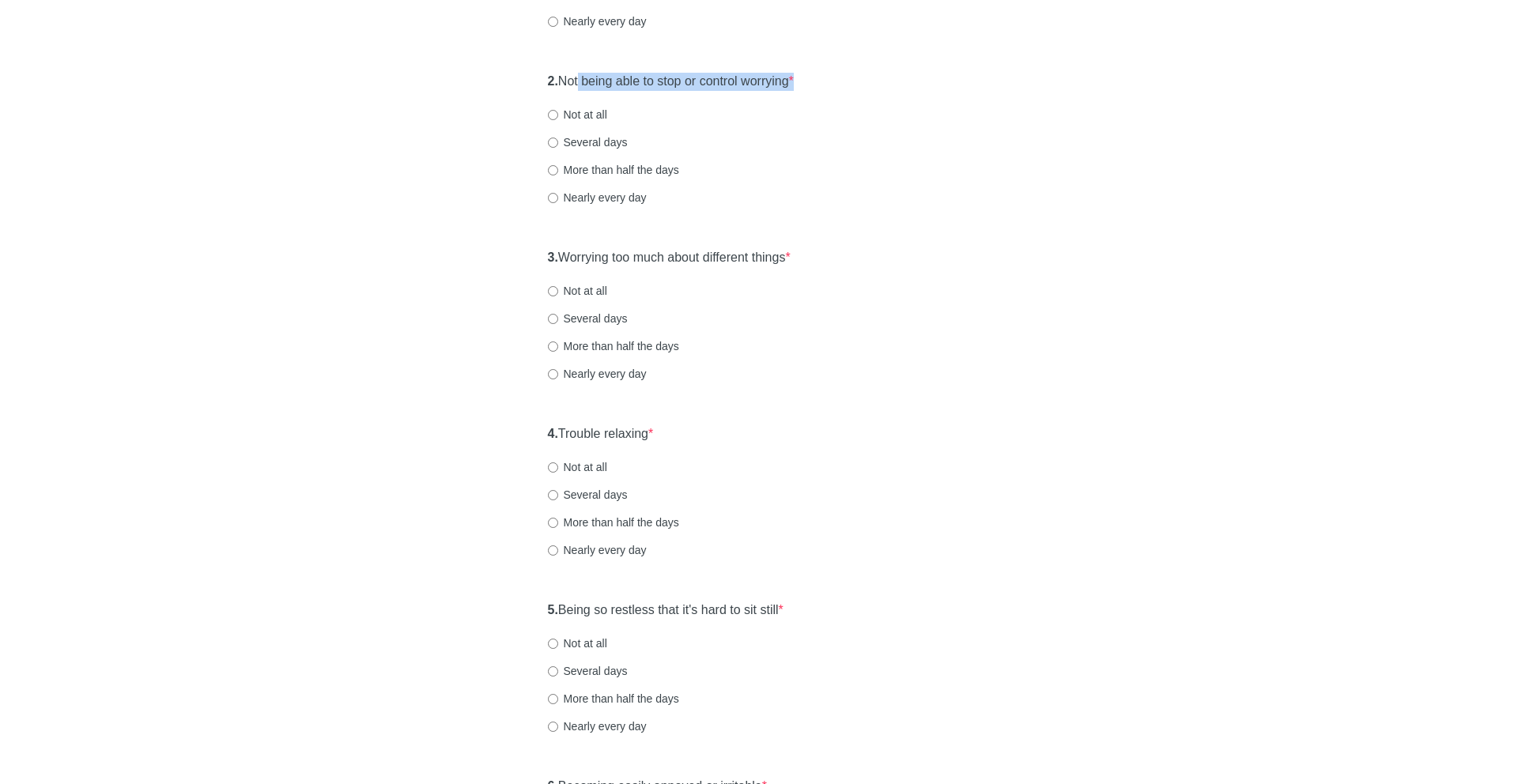
scroll to position [312, 0]
click at [587, 166] on label "More than half the days" at bounding box center [612, 167] width 131 height 16
click at [558, 166] on input "More than half the days" at bounding box center [552, 167] width 10 height 10
radio input "true"
drag, startPoint x: 578, startPoint y: 261, endPoint x: 709, endPoint y: 267, distance: 131.1
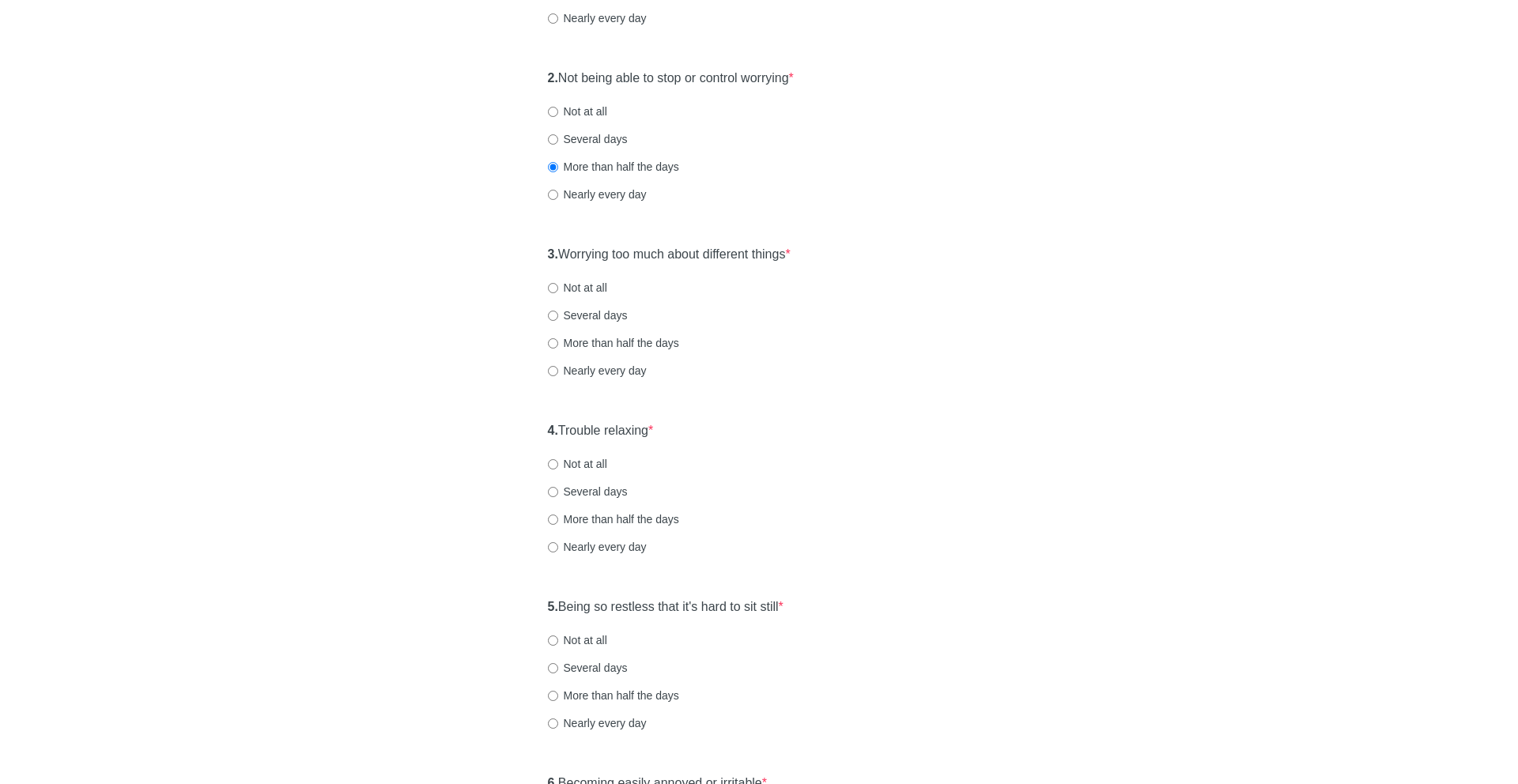
click at [709, 267] on div "3. Worrying too much about different things * Not at all Several days More than…" at bounding box center [759, 320] width 439 height 164
click at [578, 339] on label "More than half the days" at bounding box center [612, 342] width 131 height 16
click at [558, 339] on input "More than half the days" at bounding box center [552, 343] width 10 height 10
radio input "true"
drag, startPoint x: 575, startPoint y: 430, endPoint x: 737, endPoint y: 449, distance: 163.1
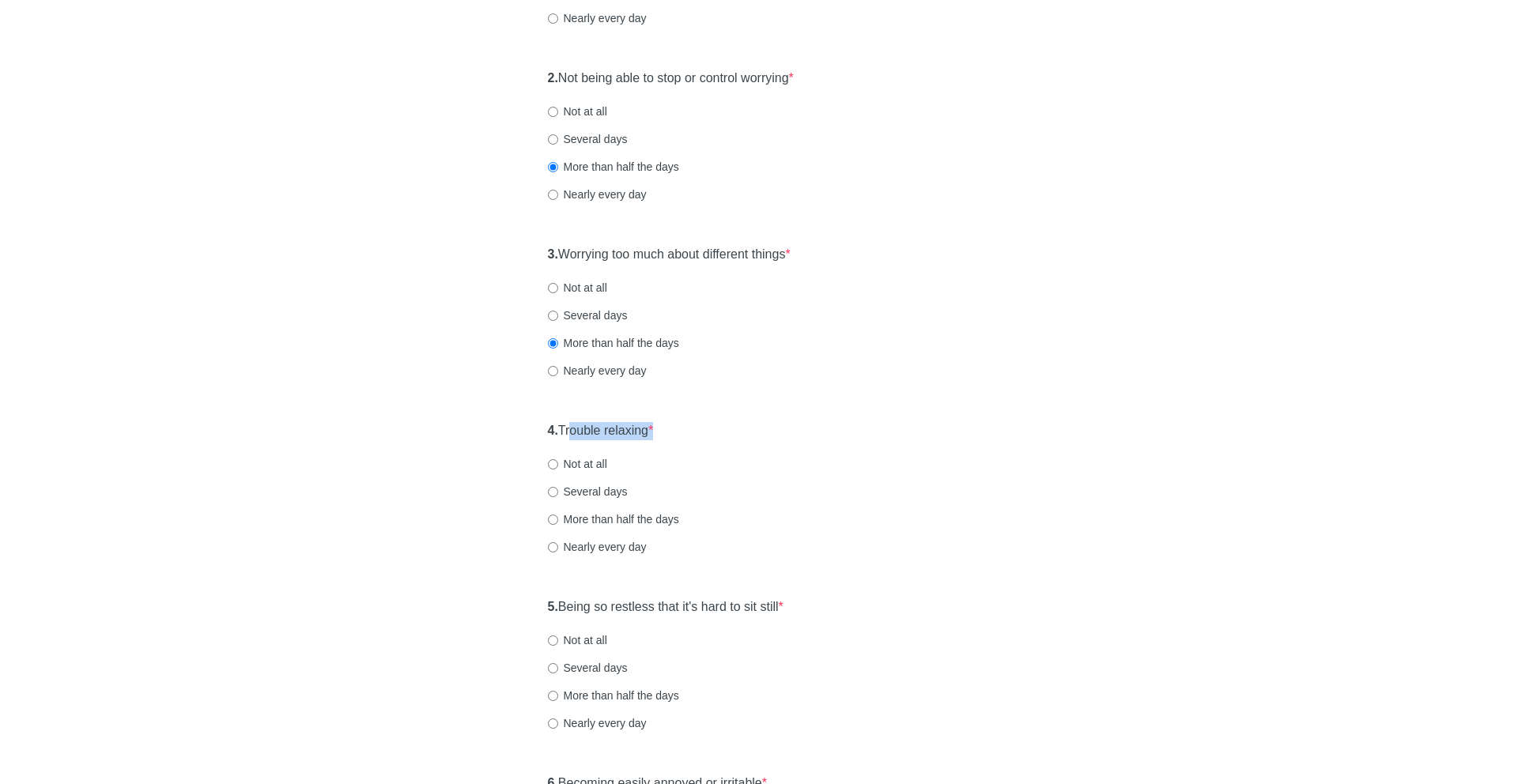
click at [737, 449] on div "4. Trouble relaxing * Not at all Several days More than half the days Nearly ev…" at bounding box center [759, 496] width 439 height 164
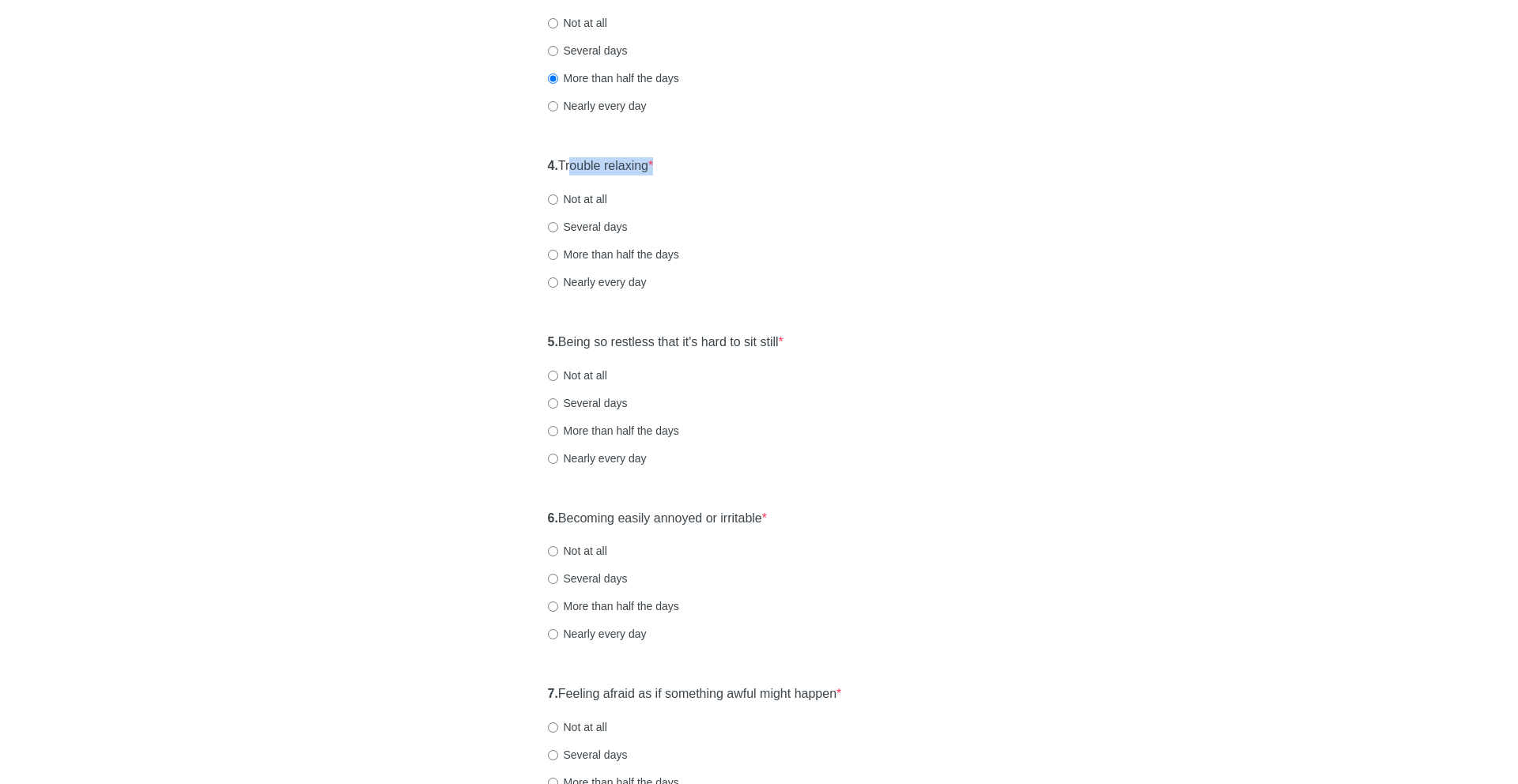
scroll to position [636, 0]
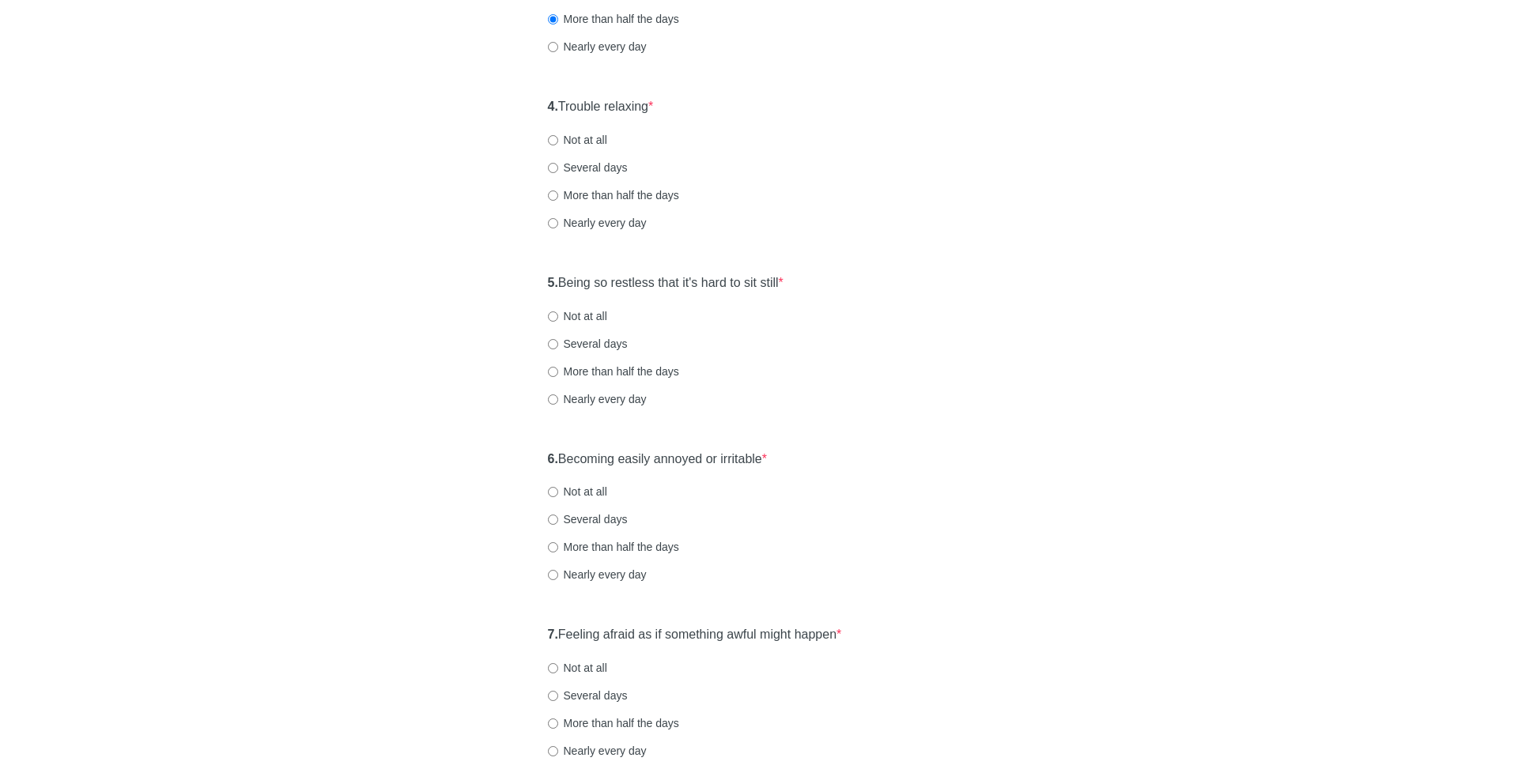
click at [606, 194] on label "More than half the days" at bounding box center [612, 195] width 131 height 16
click at [558, 194] on input "More than half the days" at bounding box center [552, 196] width 10 height 10
radio input "true"
drag, startPoint x: 588, startPoint y: 282, endPoint x: 810, endPoint y: 299, distance: 222.6
click at [810, 299] on div "5. Being so restless that it's hard to sit still * Not at all Several days More…" at bounding box center [759, 348] width 439 height 164
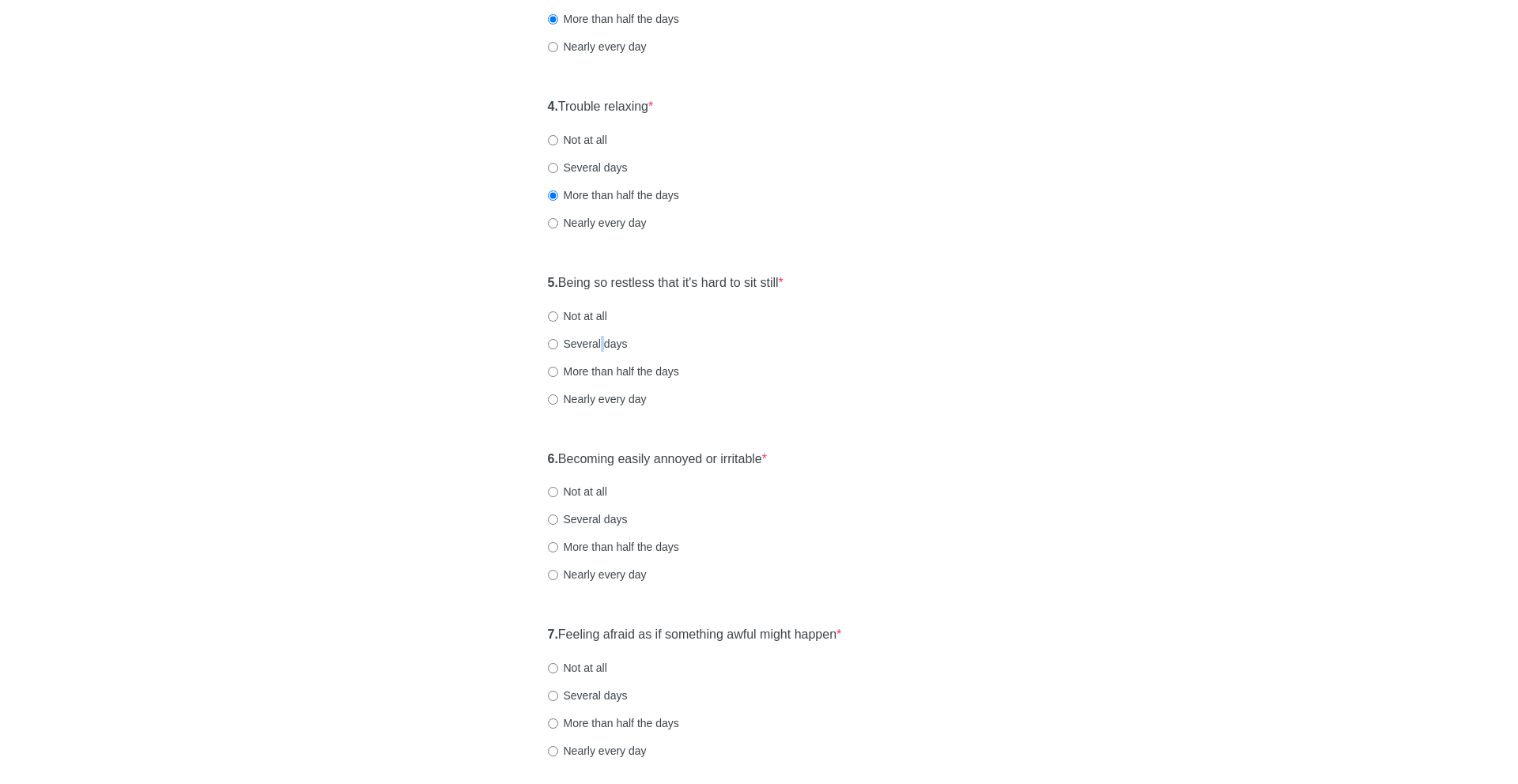
click at [601, 342] on label "Several days" at bounding box center [587, 343] width 80 height 16
click at [587, 347] on label "Several days" at bounding box center [587, 343] width 80 height 16
click at [558, 347] on input "Several days" at bounding box center [552, 344] width 10 height 10
radio input "true"
drag, startPoint x: 565, startPoint y: 452, endPoint x: 924, endPoint y: 471, distance: 359.5
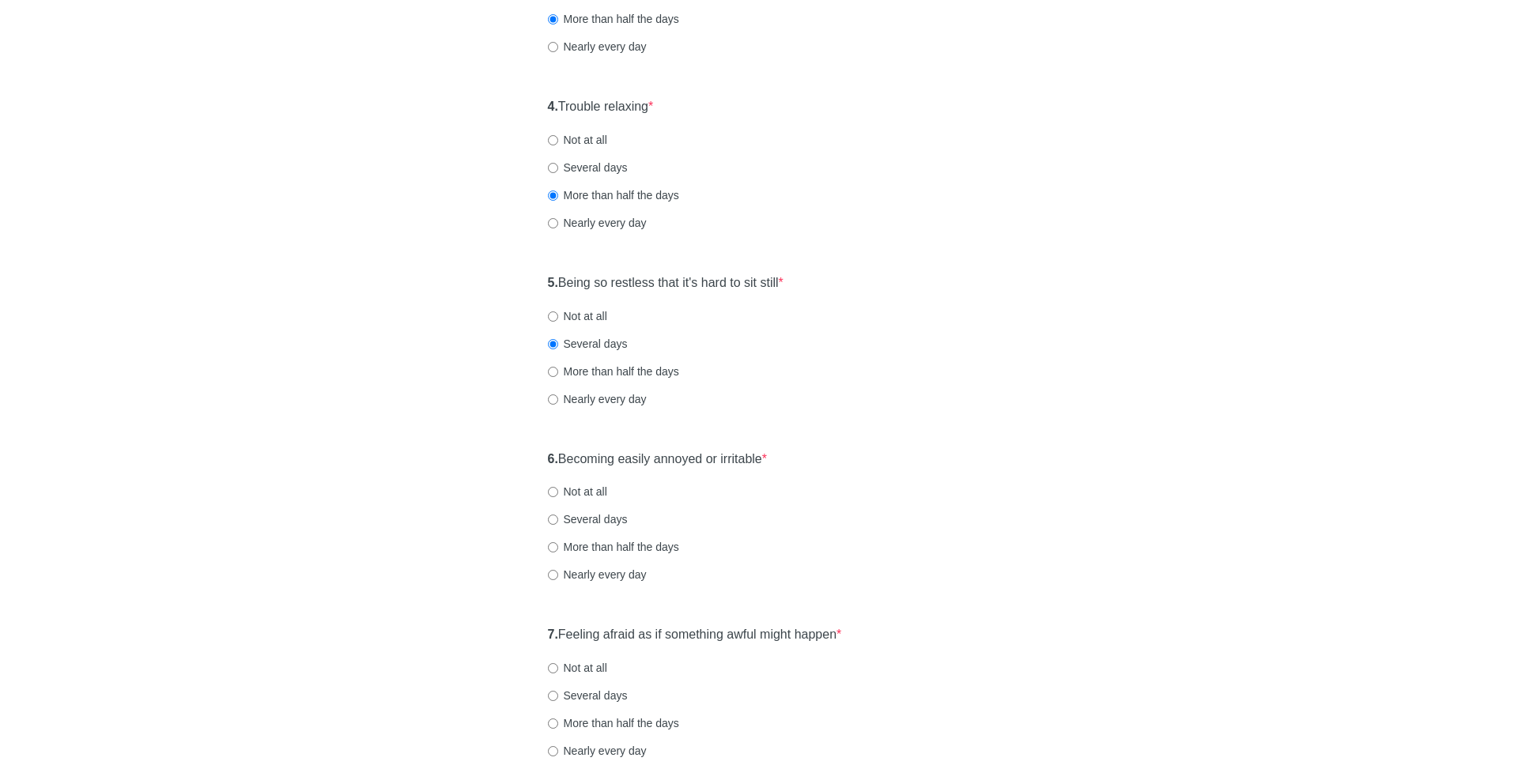
click at [924, 471] on div "6. Becoming easily annoyed or irritable * Not at all Several days More than hal…" at bounding box center [759, 524] width 439 height 164
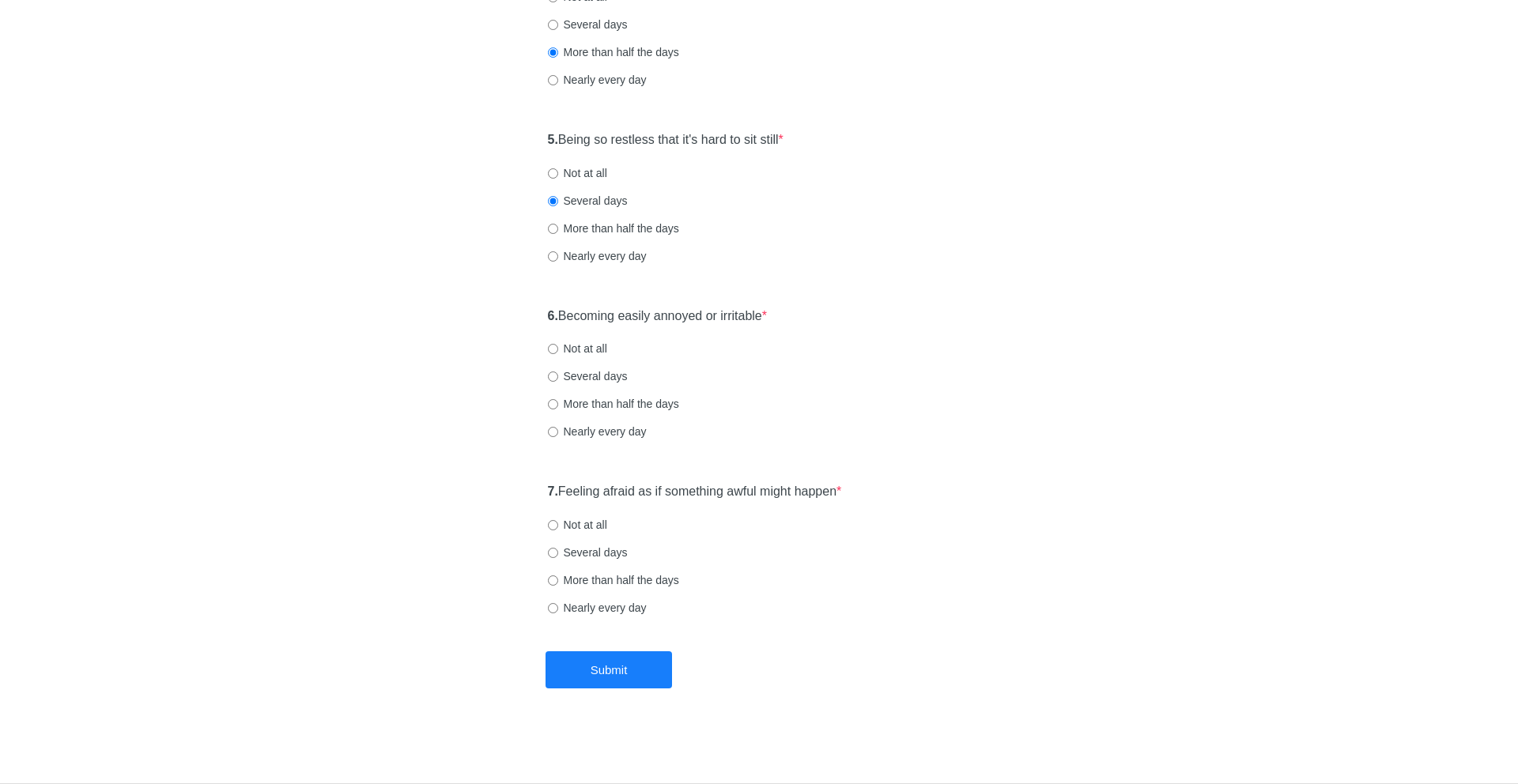
click at [611, 376] on label "Several days" at bounding box center [587, 376] width 80 height 16
click at [558, 376] on input "Several days" at bounding box center [552, 377] width 10 height 10
radio input "true"
drag, startPoint x: 593, startPoint y: 490, endPoint x: 841, endPoint y: 503, distance: 248.3
click at [841, 503] on div "7. Feeling afraid as if something awful might happen * Not at all Several days …" at bounding box center [759, 557] width 439 height 164
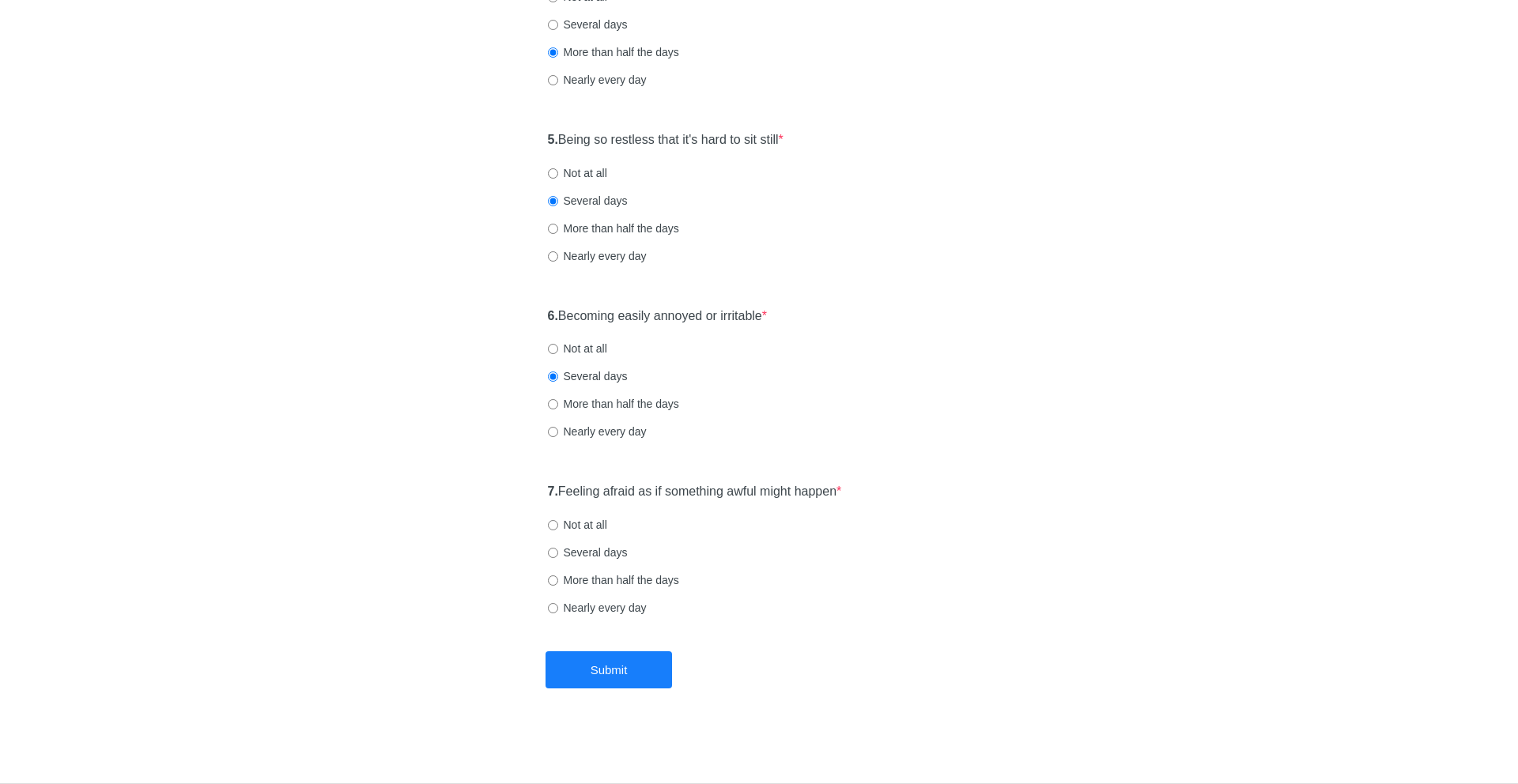
click at [589, 521] on label "Not at all" at bounding box center [577, 524] width 59 height 16
click at [558, 521] on input "Not at all" at bounding box center [552, 525] width 10 height 10
radio input "true"
click at [615, 662] on button "Submit" at bounding box center [609, 670] width 127 height 37
